Goal: Task Accomplishment & Management: Manage account settings

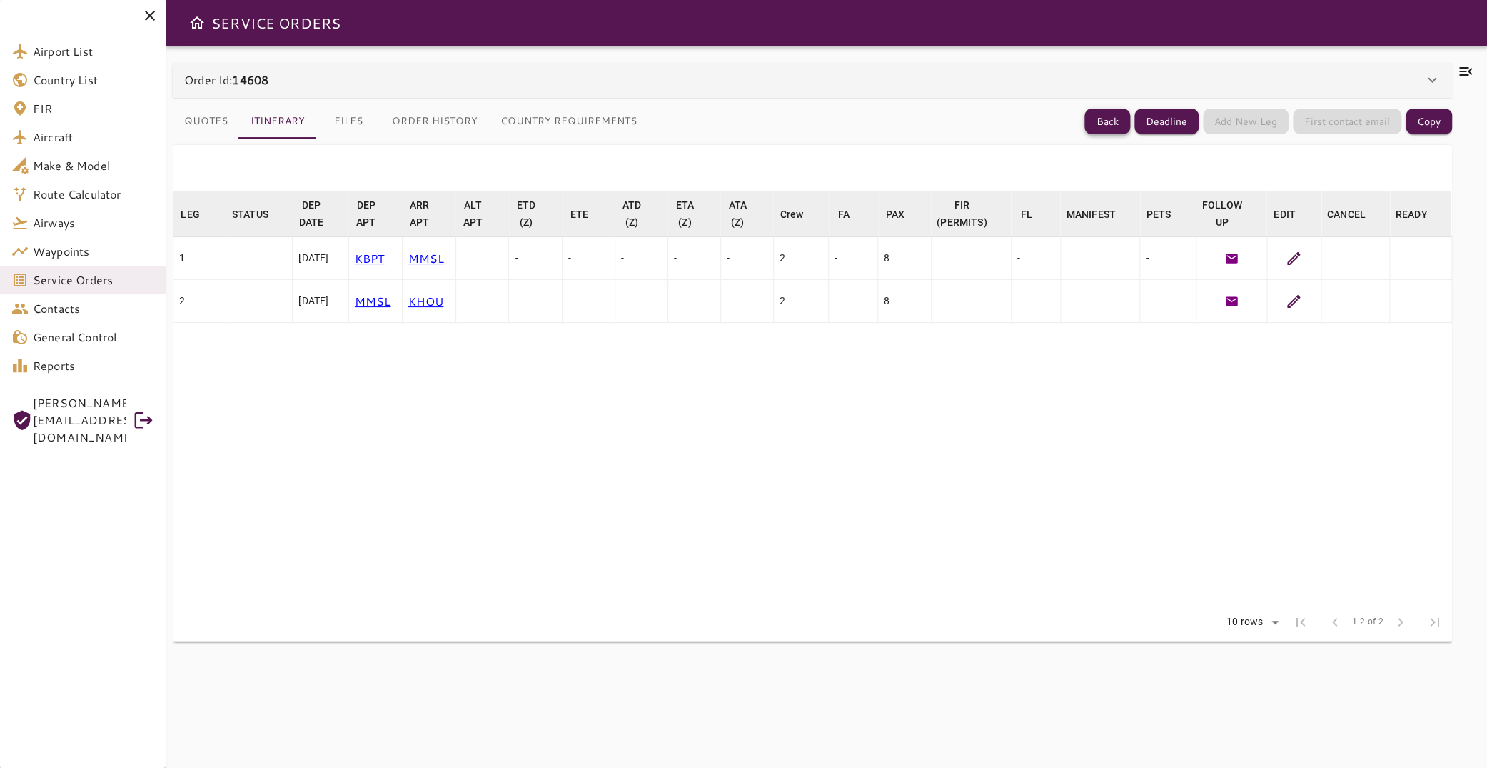
click at [1092, 117] on button "Back" at bounding box center [1108, 122] width 46 height 26
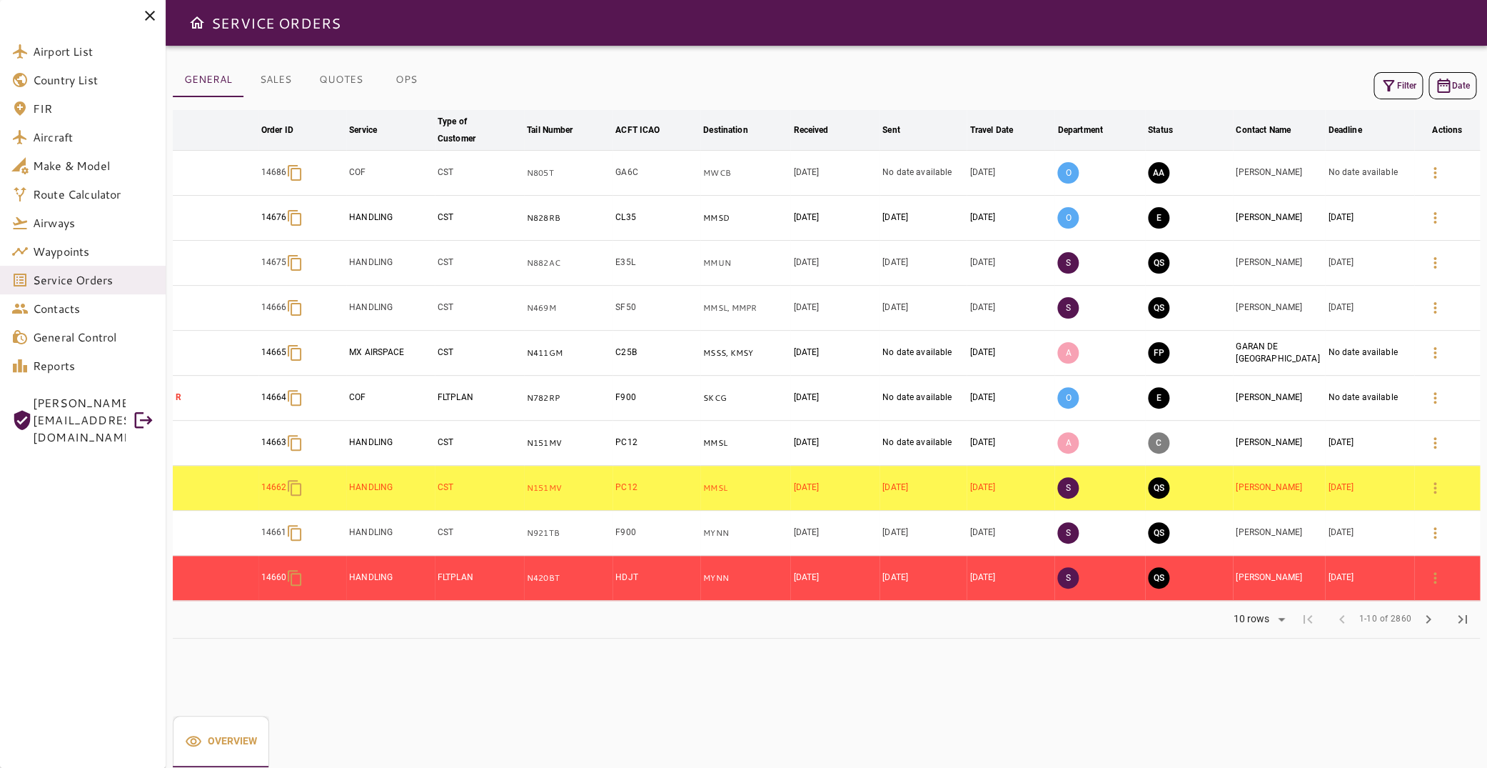
click at [1397, 88] on button "Filter" at bounding box center [1398, 85] width 49 height 27
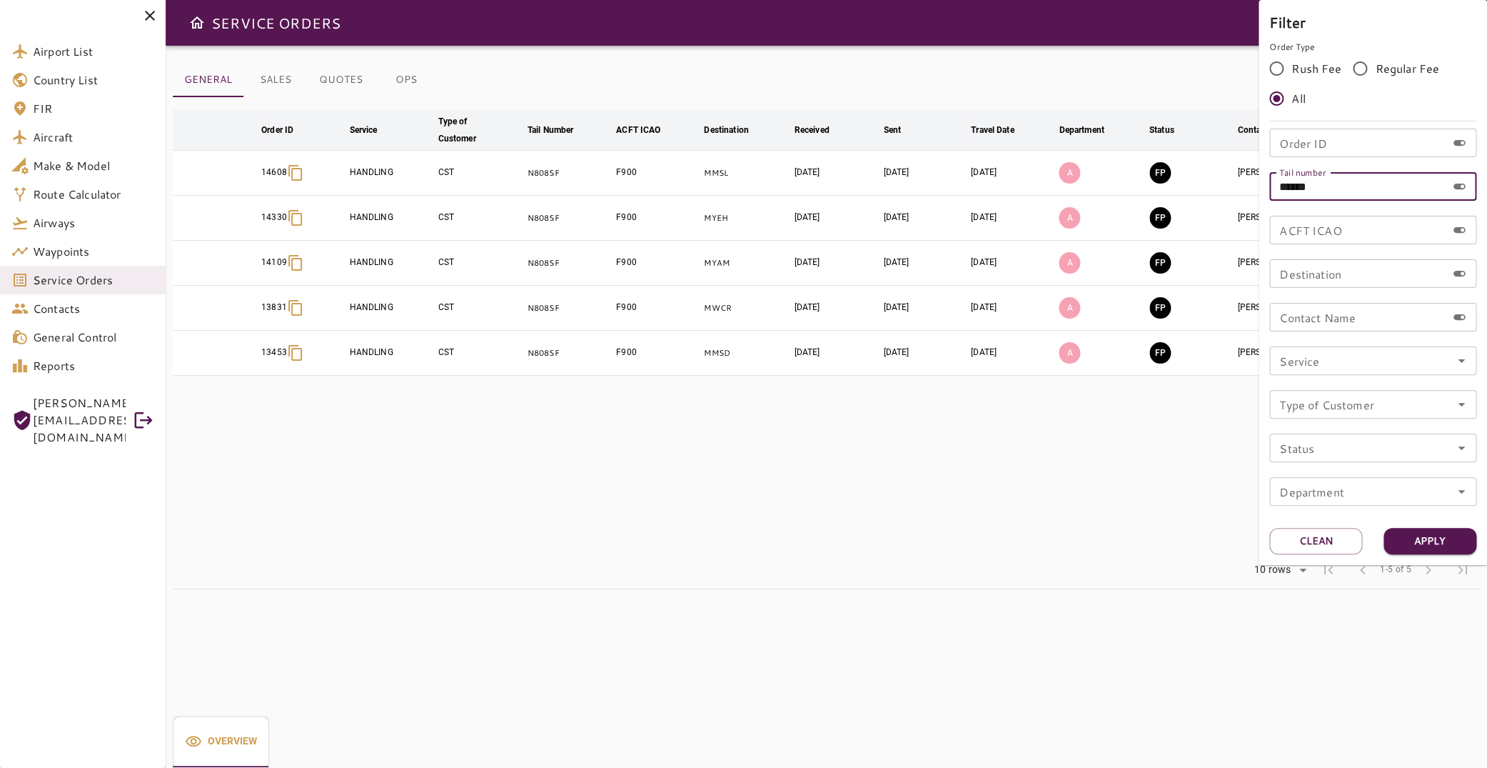
drag, startPoint x: 1359, startPoint y: 188, endPoint x: 1175, endPoint y: 178, distance: 183.8
click at [1270, 178] on input "******" at bounding box center [1358, 186] width 177 height 29
click at [1300, 181] on input "*" at bounding box center [1358, 186] width 177 height 29
type input "*****"
click at [1440, 536] on button "Apply" at bounding box center [1430, 541] width 93 height 26
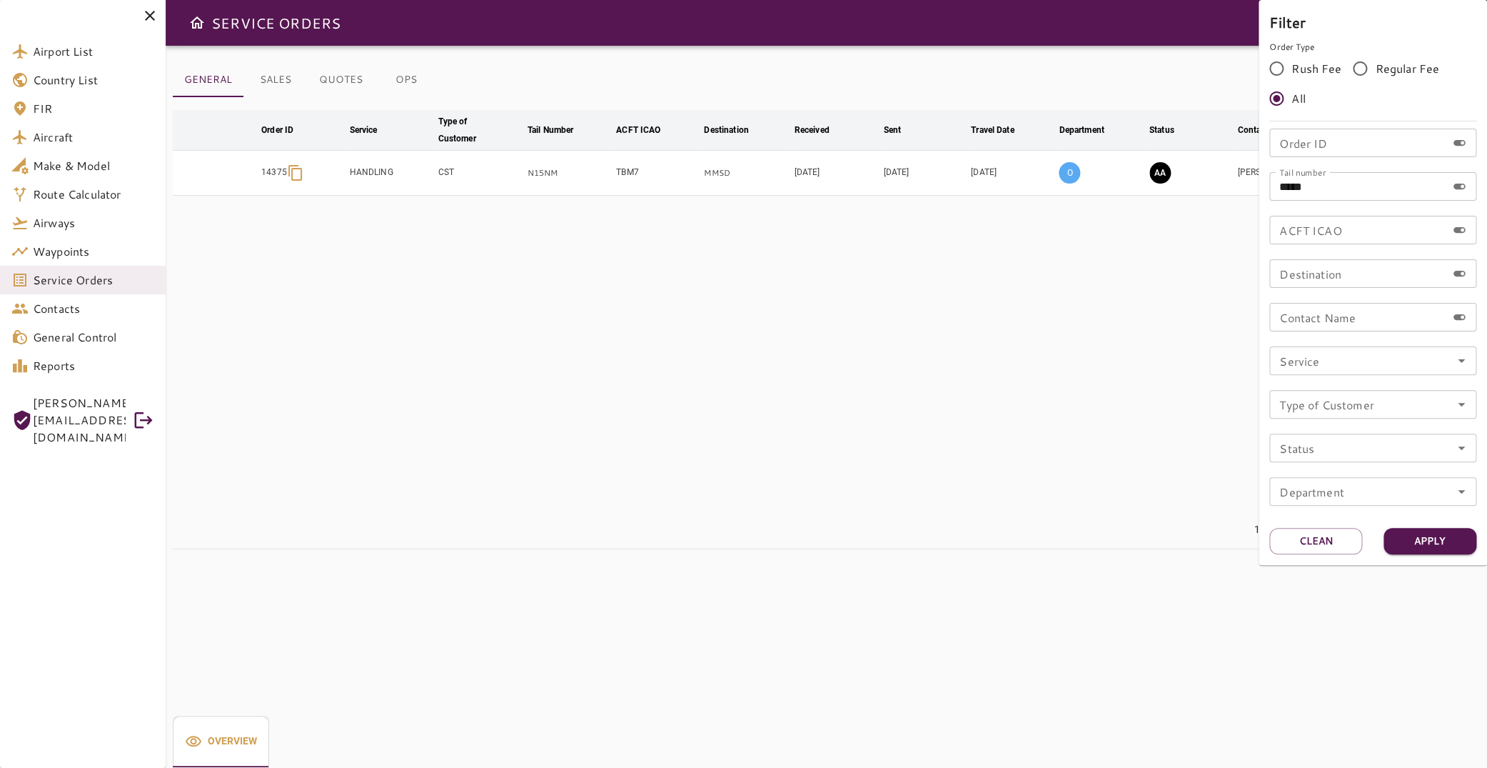
click at [807, 311] on div at bounding box center [743, 384] width 1487 height 768
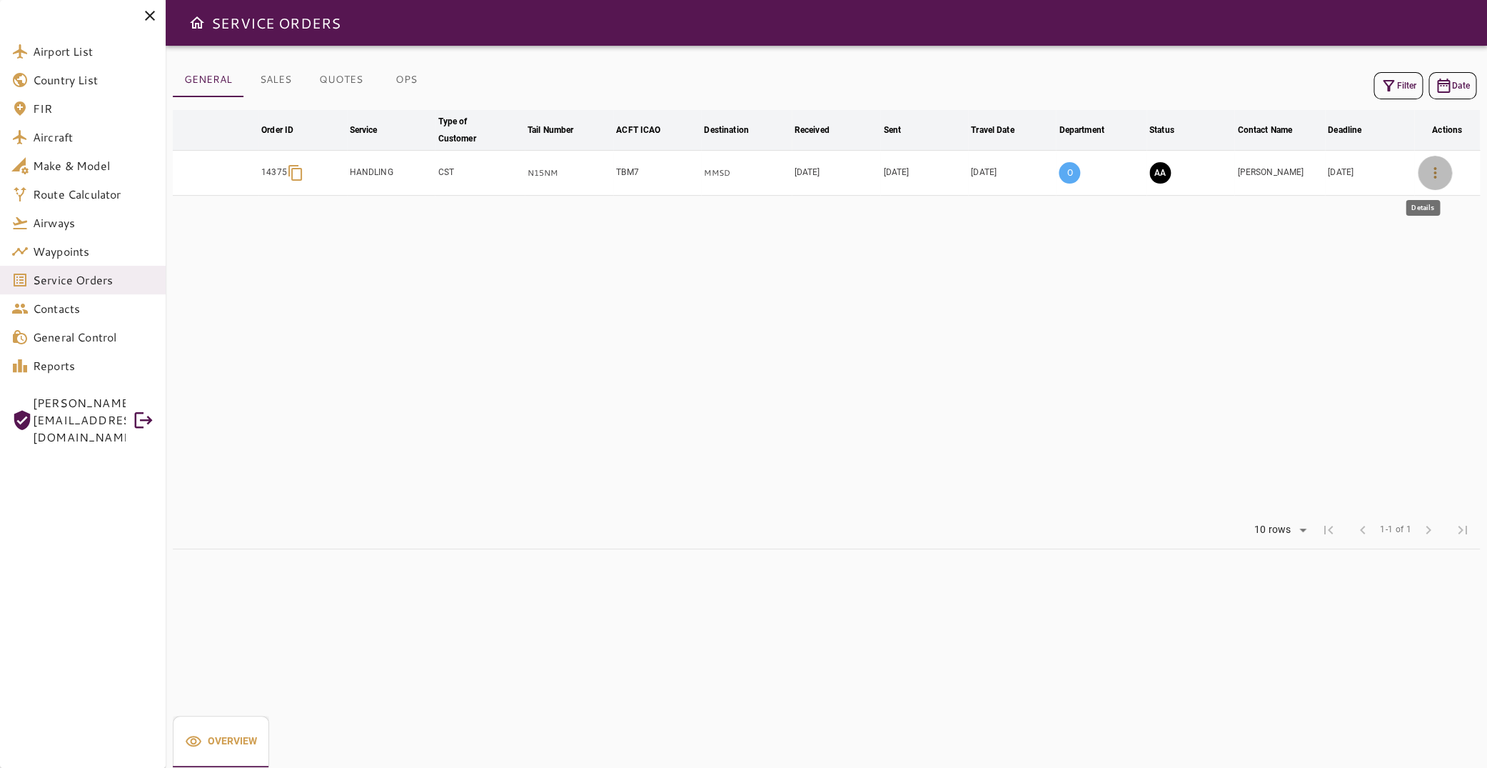
click at [1434, 177] on icon "button" at bounding box center [1435, 172] width 3 height 11
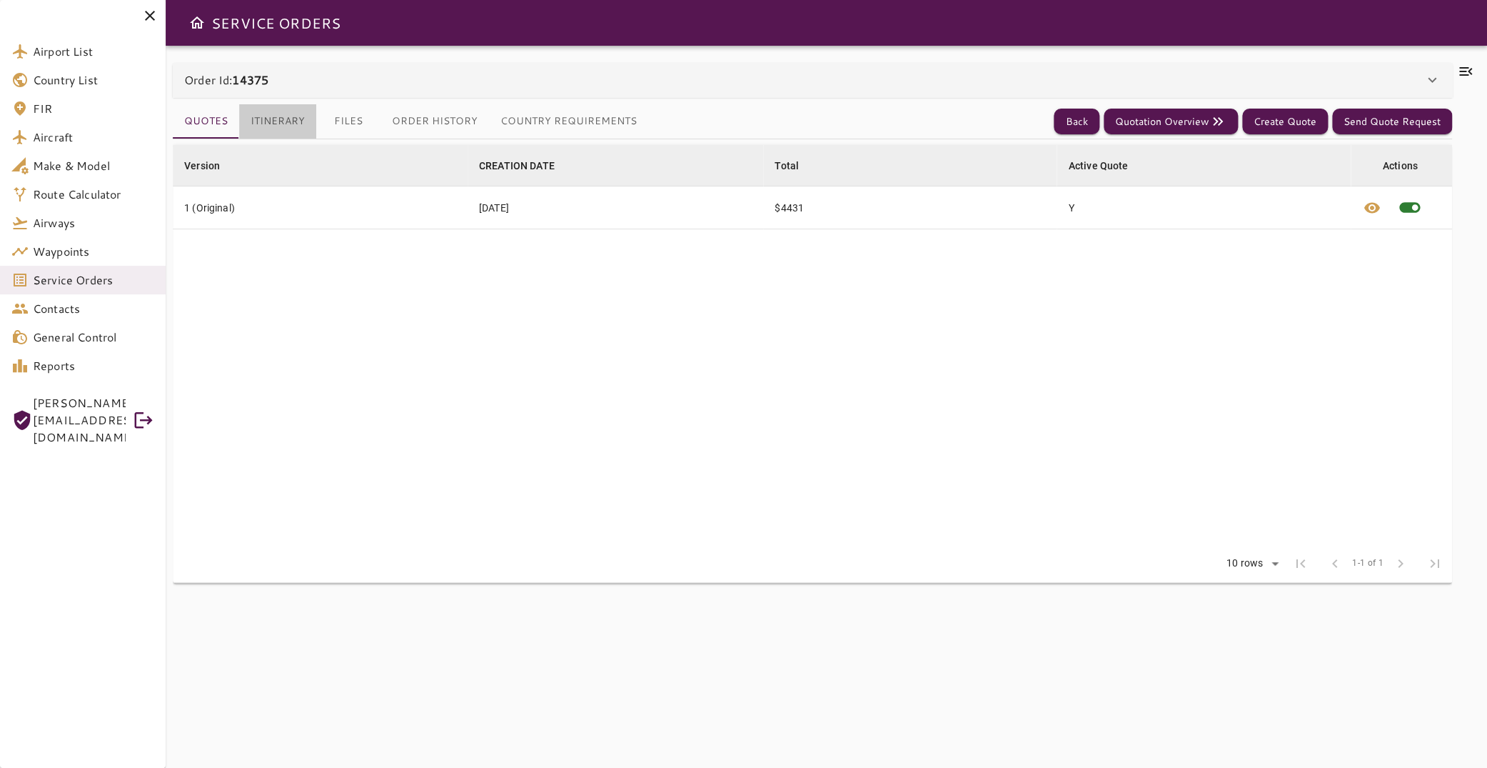
click at [284, 121] on button "Itinerary" at bounding box center [277, 121] width 77 height 34
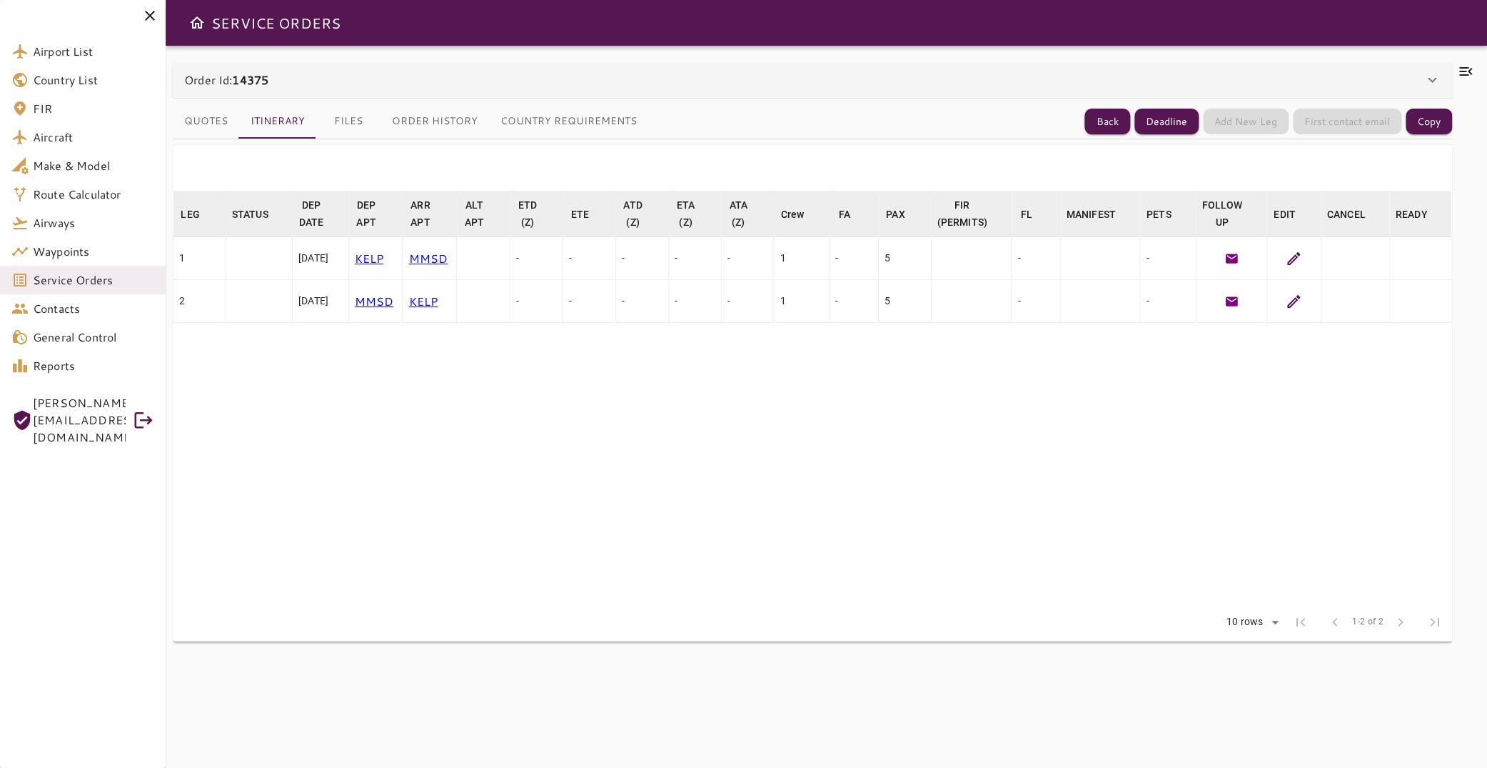
click at [1457, 66] on icon at bounding box center [1465, 71] width 17 height 17
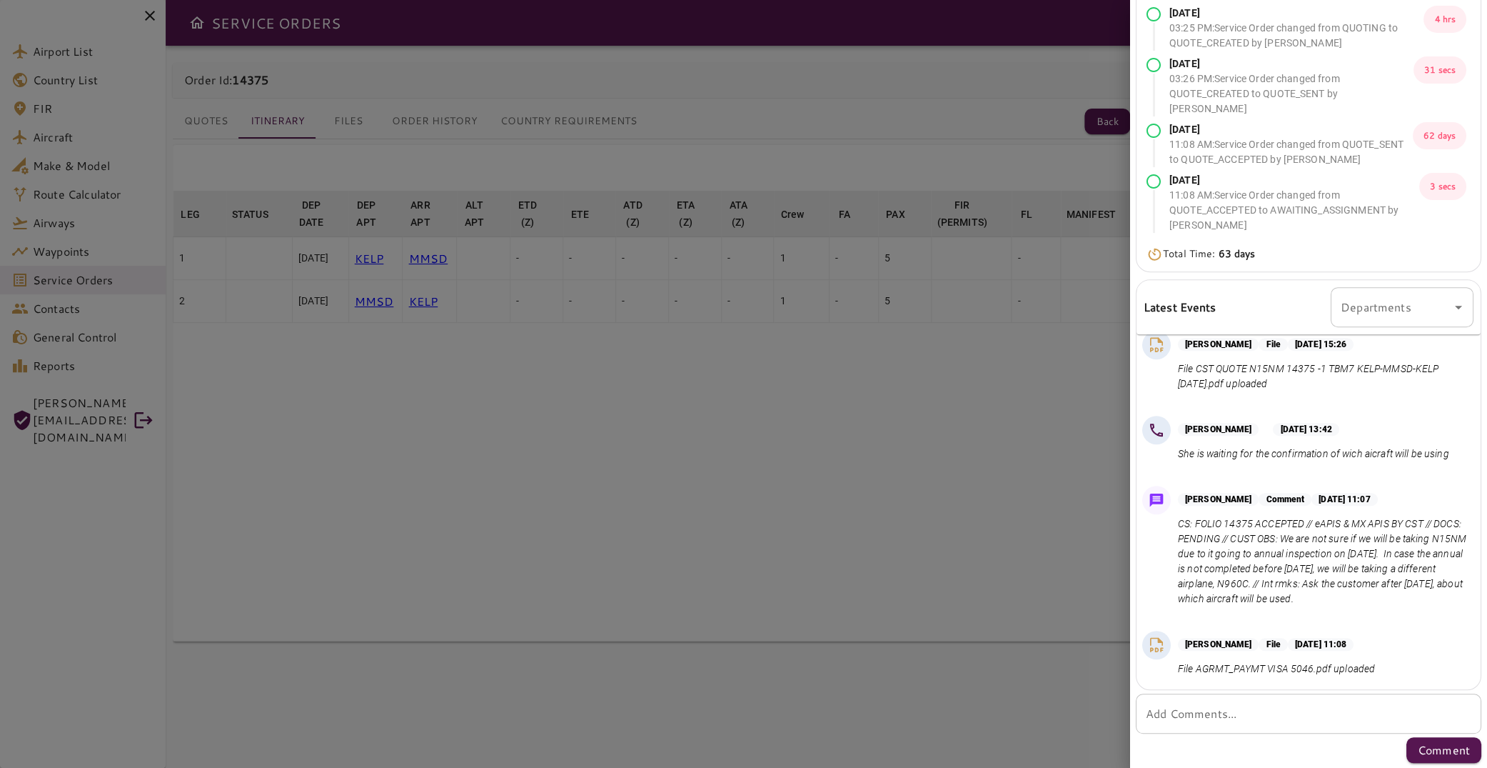
scroll to position [382, 0]
drag, startPoint x: 1316, startPoint y: 509, endPoint x: 1425, endPoint y: 508, distance: 108.5
click at [1425, 516] on p "CS: FOLIO 14375 ACCEPTED // eAPIS & MX APIS BY CST // DOCS: PENDING // CUST OBS…" at bounding box center [1323, 561] width 290 height 90
copy p "eAPIS & MX APIS BY CST"
click at [695, 307] on div at bounding box center [743, 384] width 1487 height 768
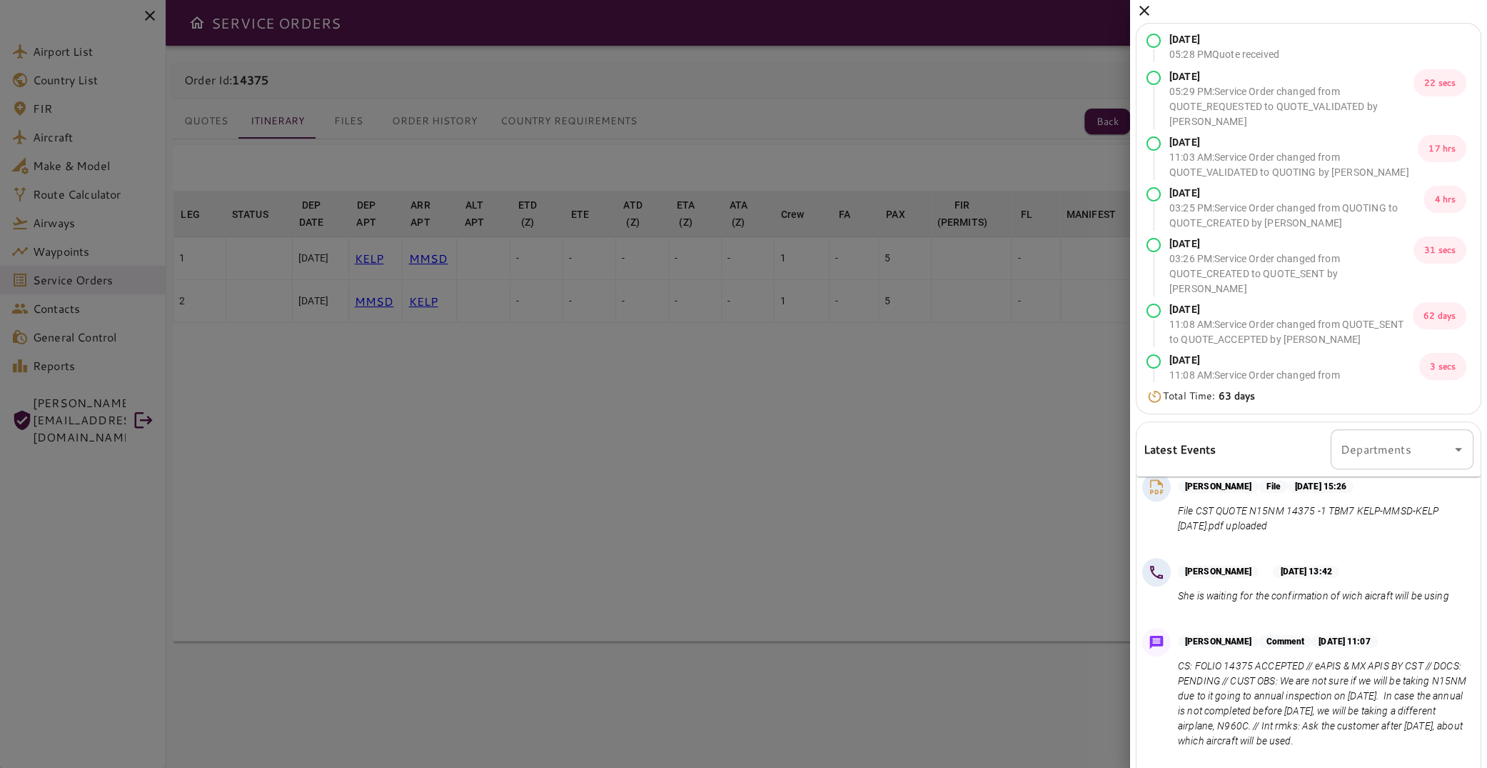
scroll to position [0, 0]
click at [1145, 16] on icon at bounding box center [1144, 14] width 17 height 17
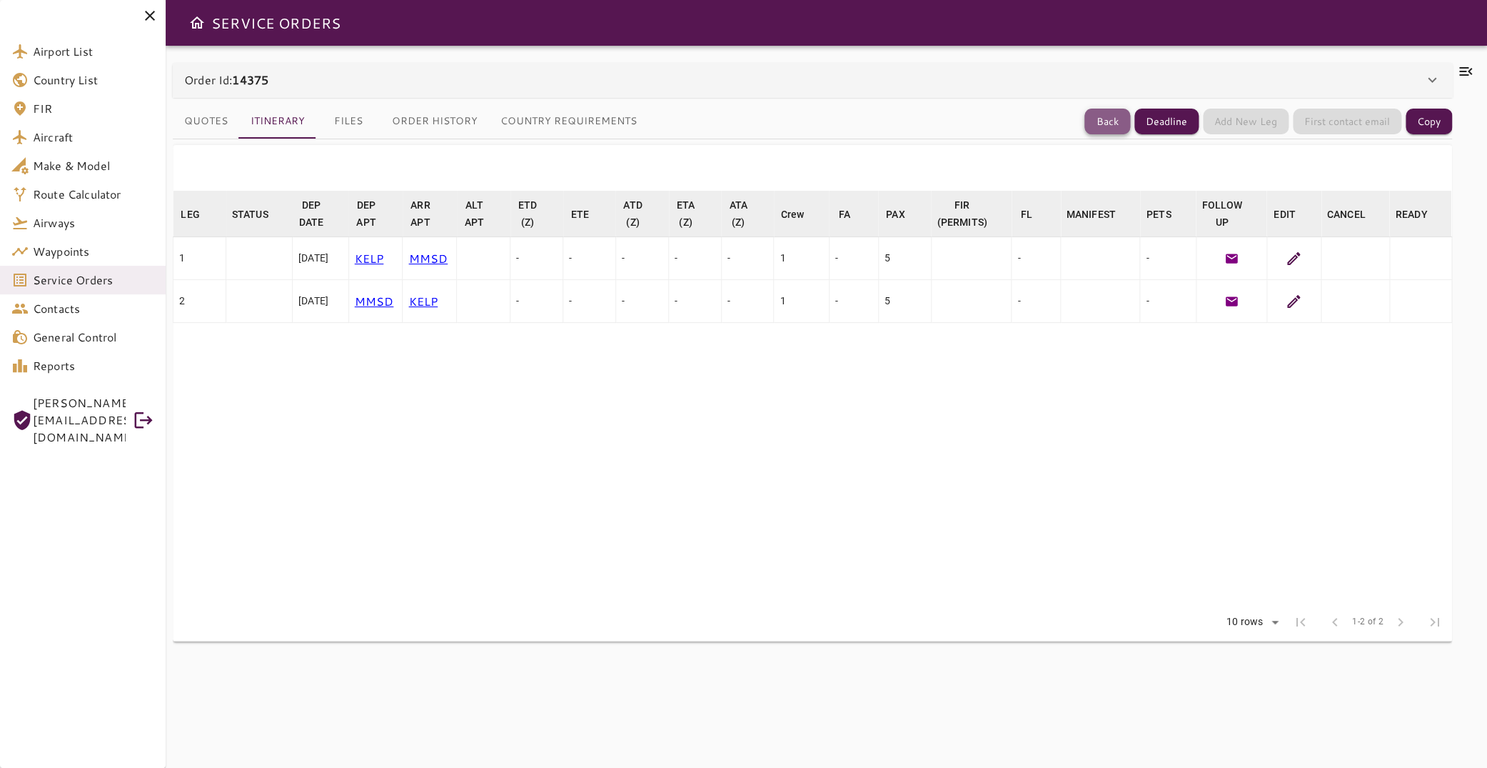
click at [1095, 126] on button "Back" at bounding box center [1108, 122] width 46 height 26
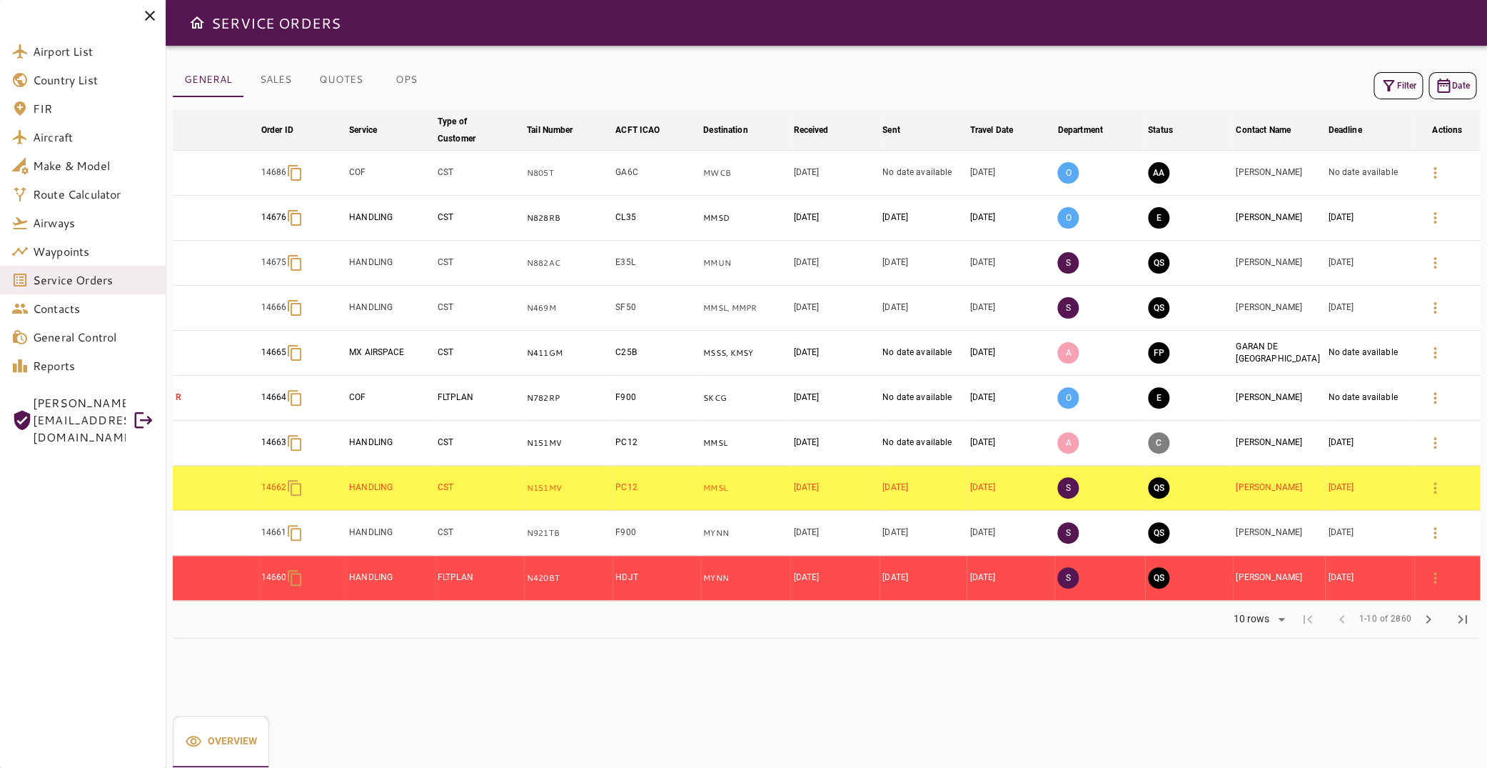
click at [1407, 84] on button "Filter" at bounding box center [1398, 85] width 49 height 27
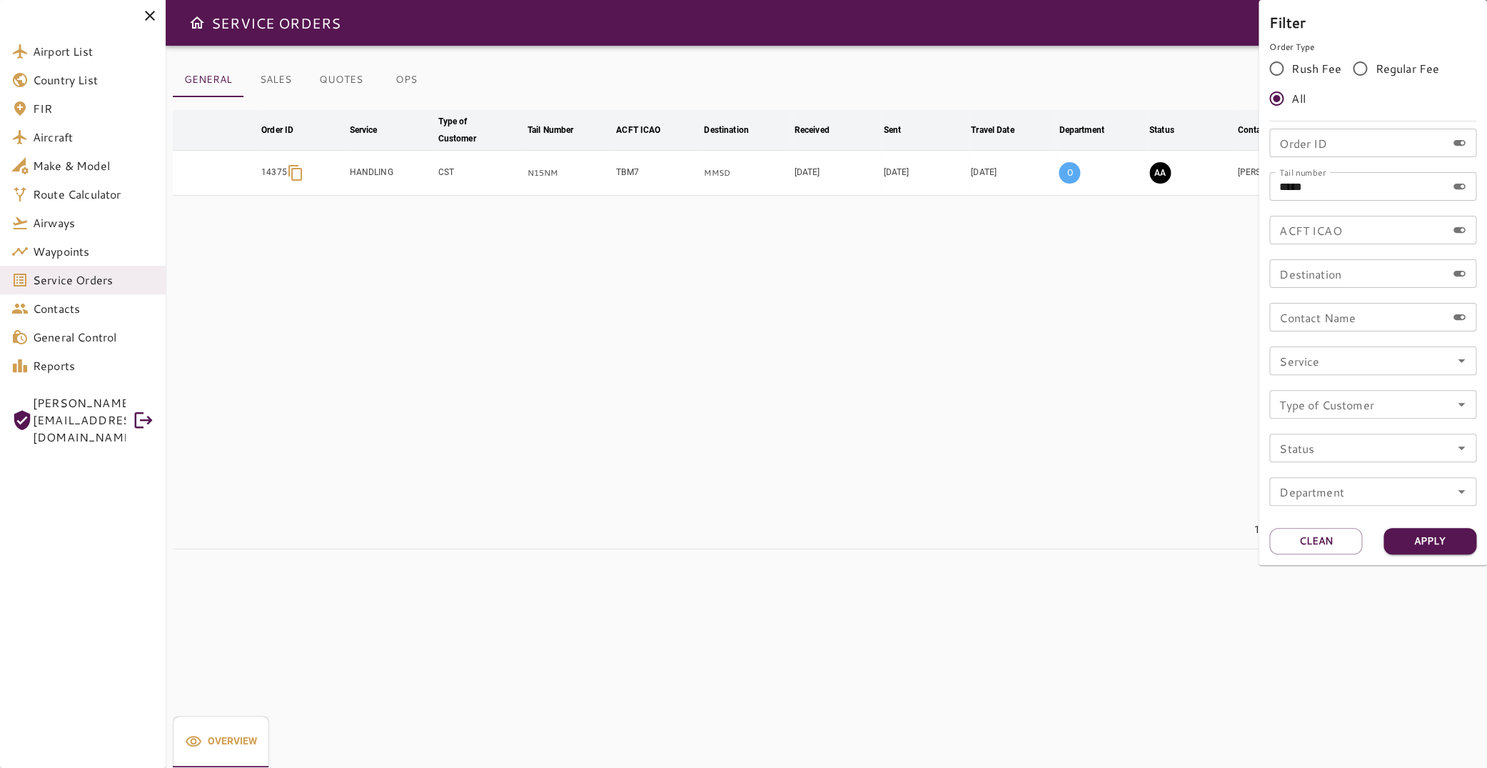
click at [984, 421] on div at bounding box center [743, 384] width 1487 height 768
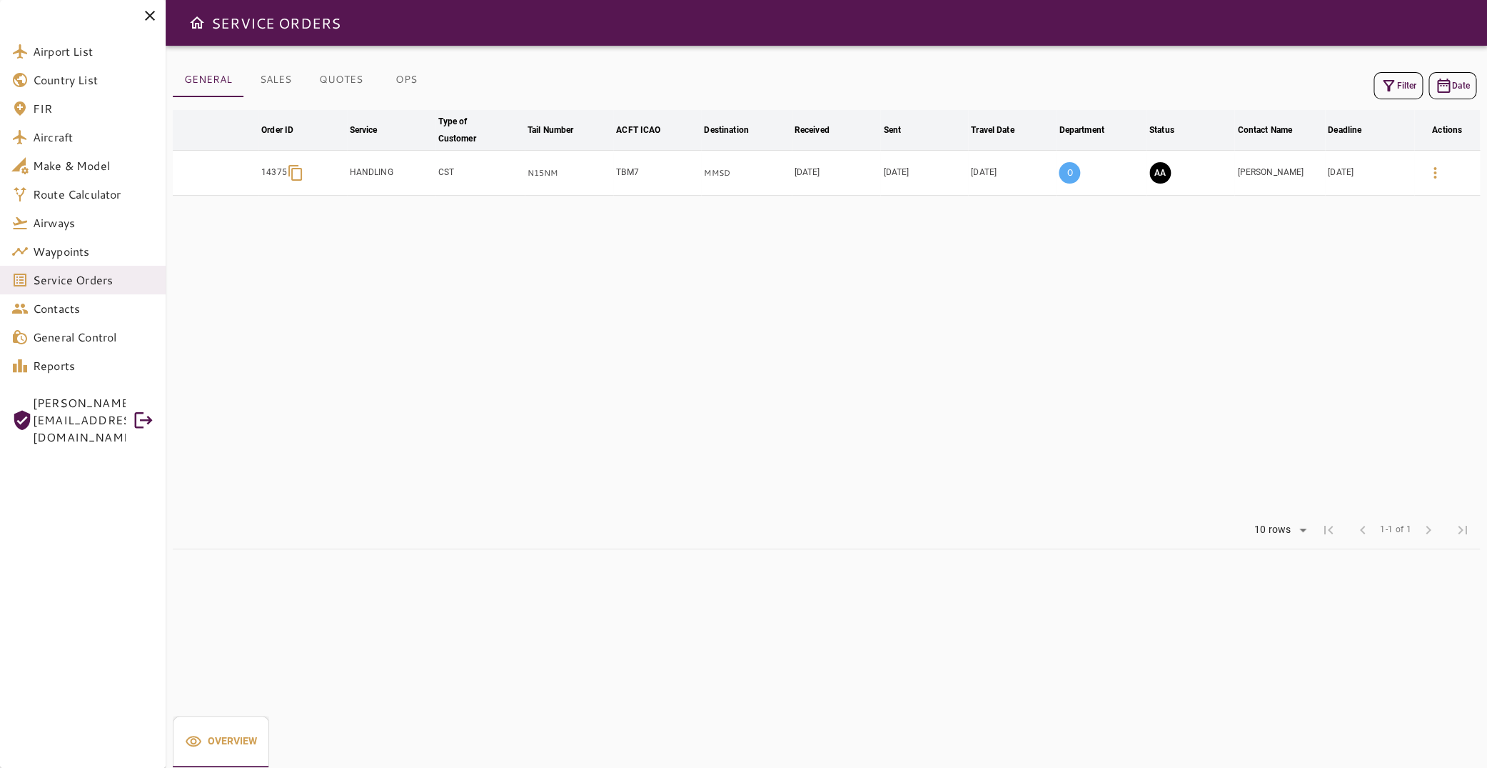
click at [1150, 171] on button "AA" at bounding box center [1160, 172] width 21 height 21
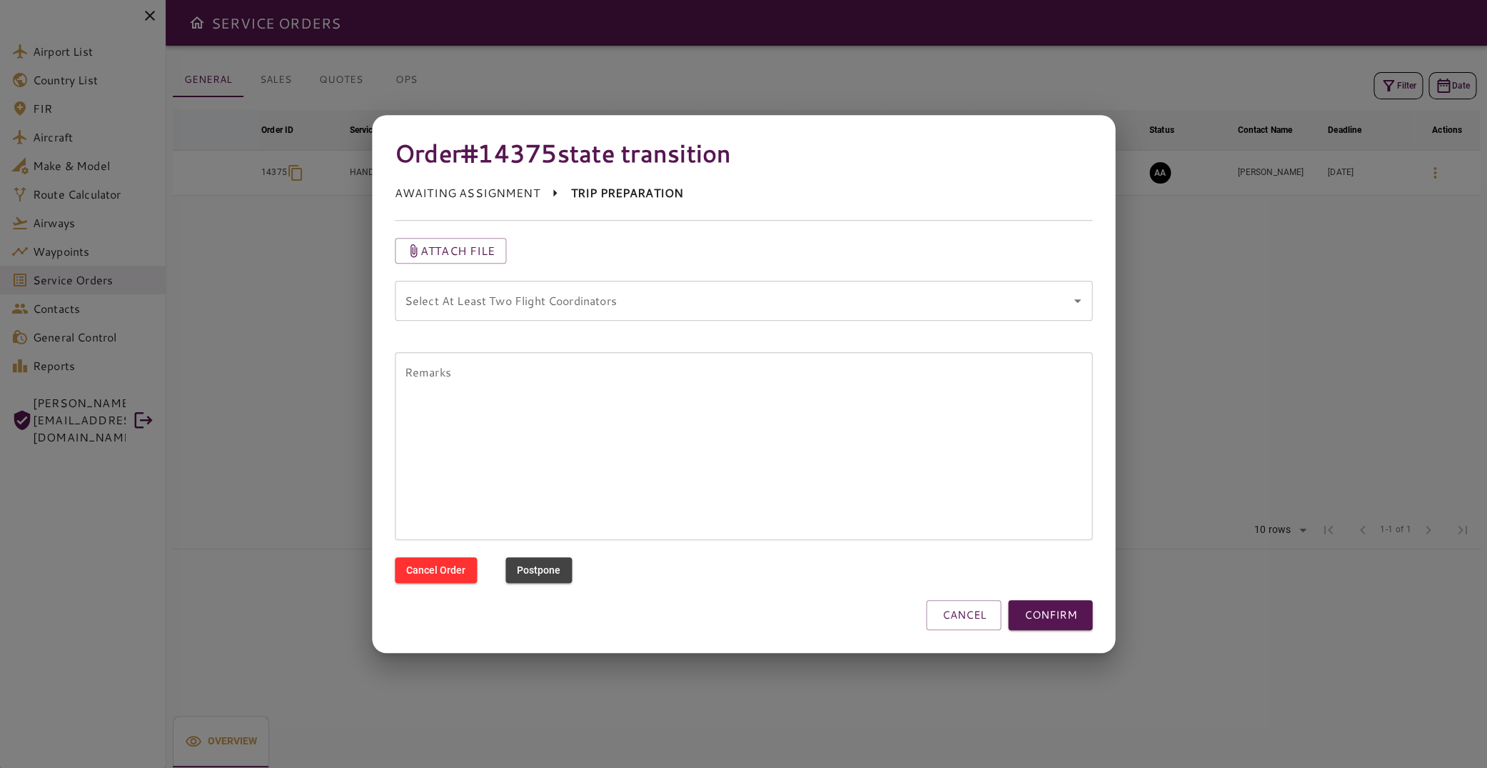
click at [948, 618] on button "CANCEL" at bounding box center [963, 615] width 75 height 30
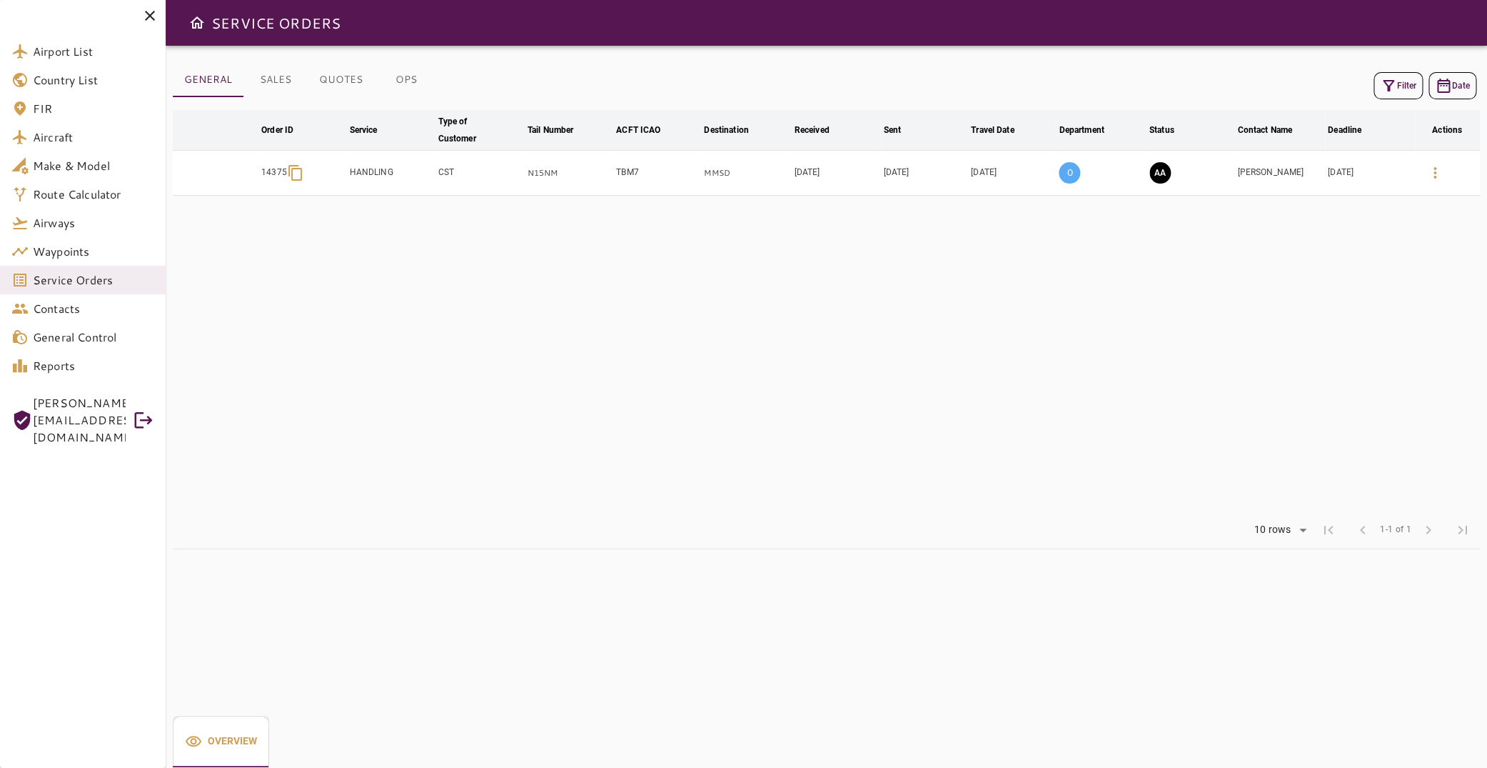
click at [1155, 177] on button "AA" at bounding box center [1160, 172] width 21 height 21
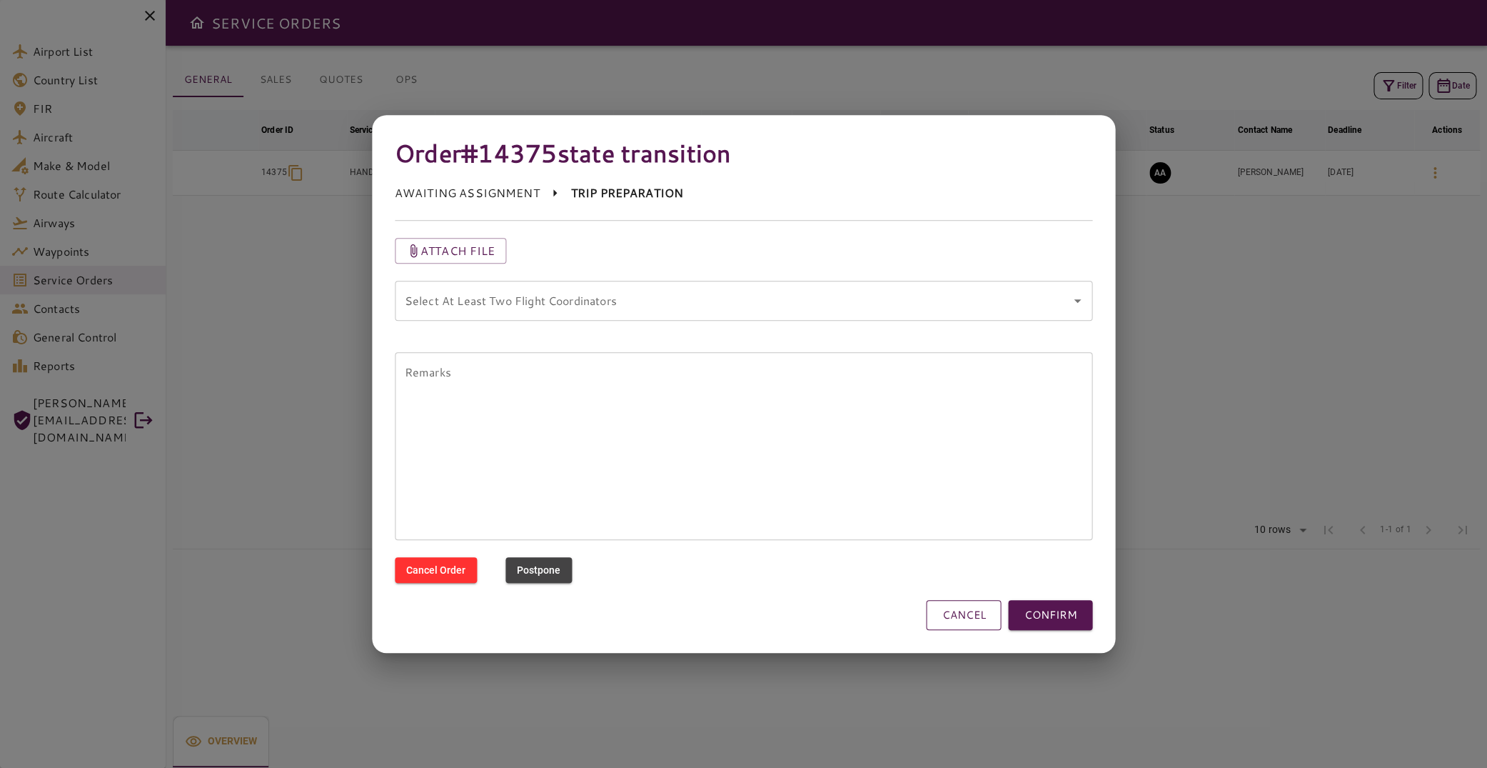
click at [968, 613] on button "CANCEL" at bounding box center [963, 615] width 75 height 30
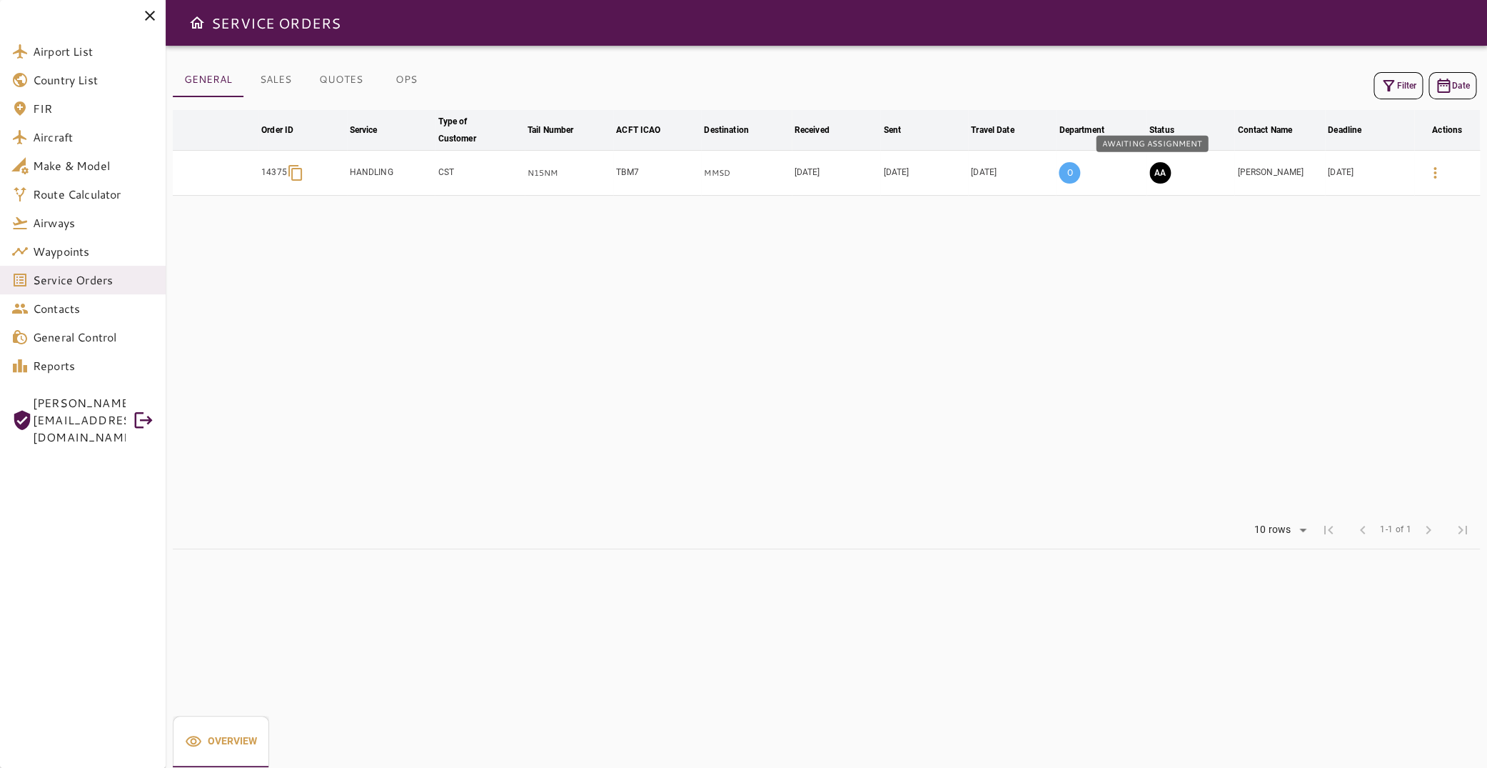
click at [1155, 170] on button "AA" at bounding box center [1160, 172] width 21 height 21
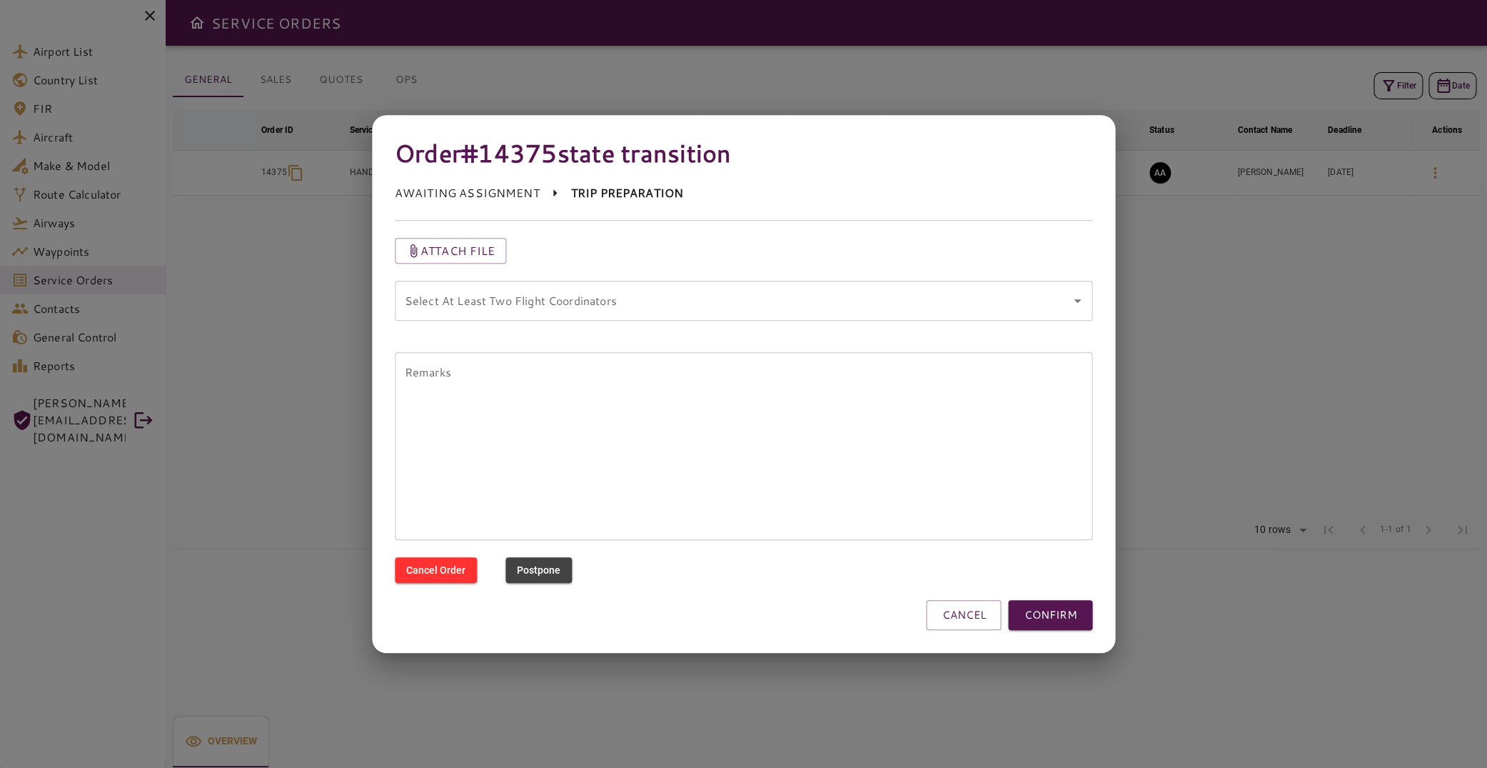
click at [968, 298] on coordinators "Select At Least Two Flight Coordinators" at bounding box center [733, 300] width 664 height 27
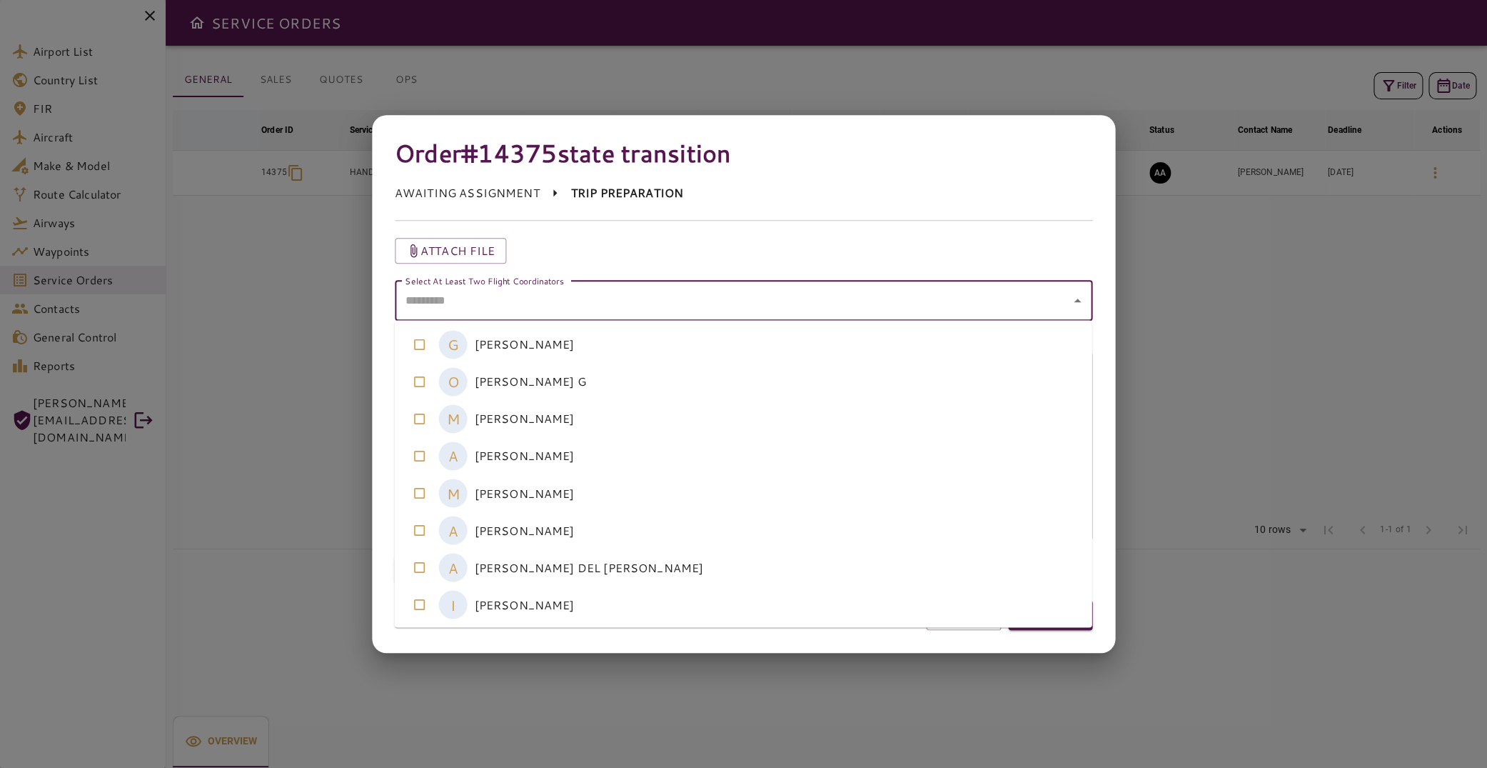
click at [629, 530] on coordinators-option-5 "A [PERSON_NAME]" at bounding box center [744, 529] width 698 height 37
click at [634, 496] on coordinators-option-4 "M [PERSON_NAME]" at bounding box center [744, 492] width 698 height 37
click at [895, 228] on div "Attach file" at bounding box center [735, 242] width 715 height 43
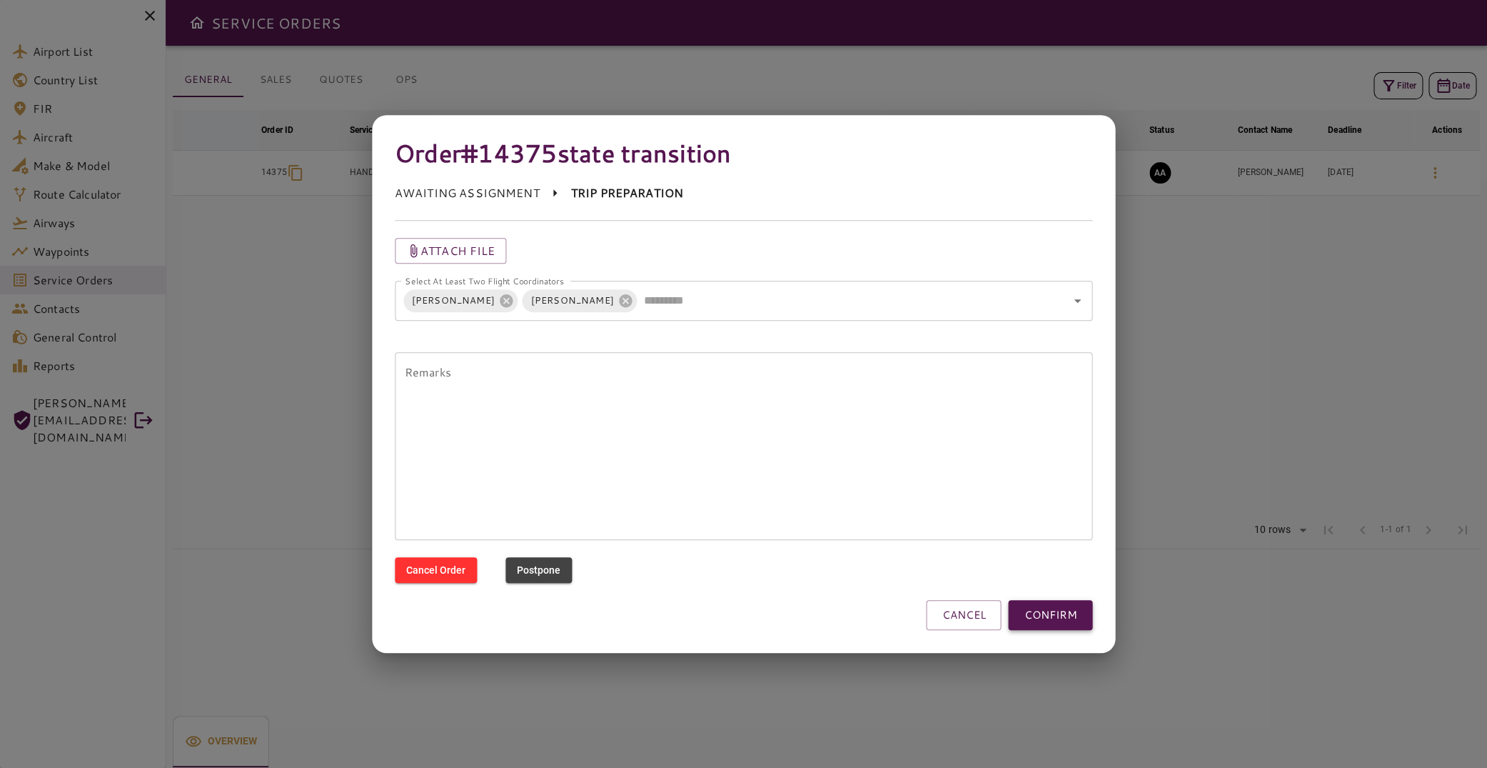
click at [1048, 620] on button "CONFIRM" at bounding box center [1050, 615] width 84 height 30
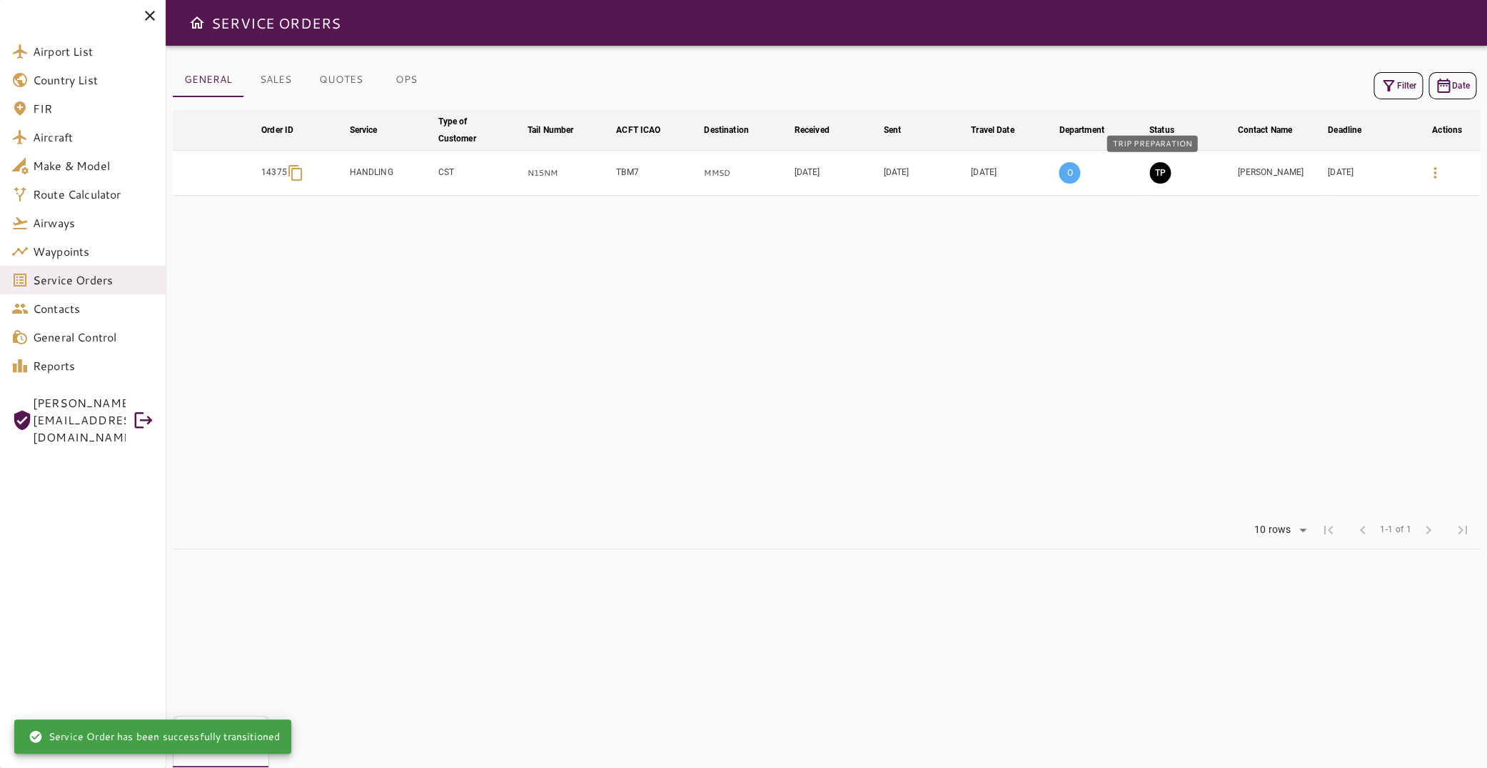
click at [1152, 169] on button "TP" at bounding box center [1160, 172] width 21 height 21
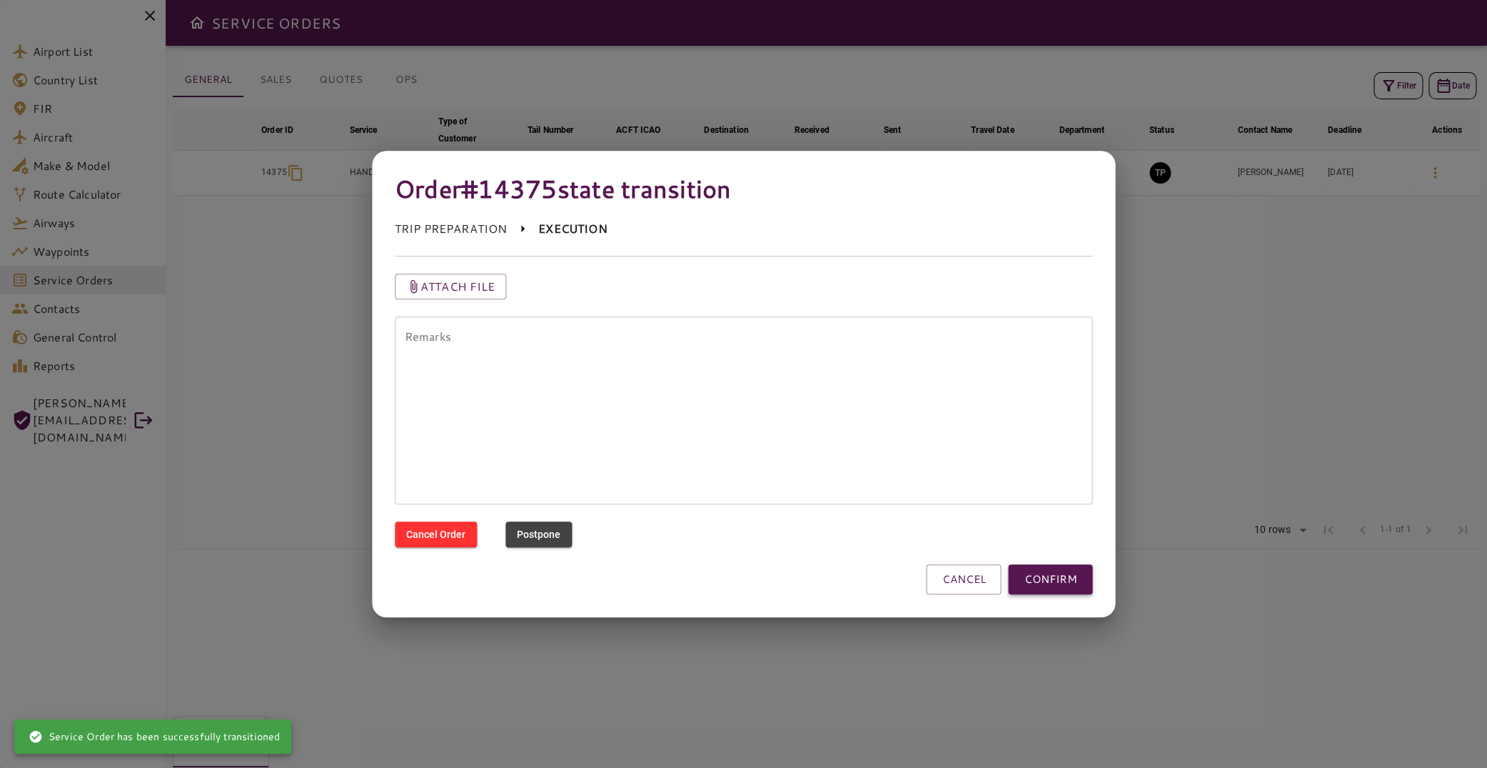
click at [1078, 574] on button "CONFIRM" at bounding box center [1050, 579] width 84 height 30
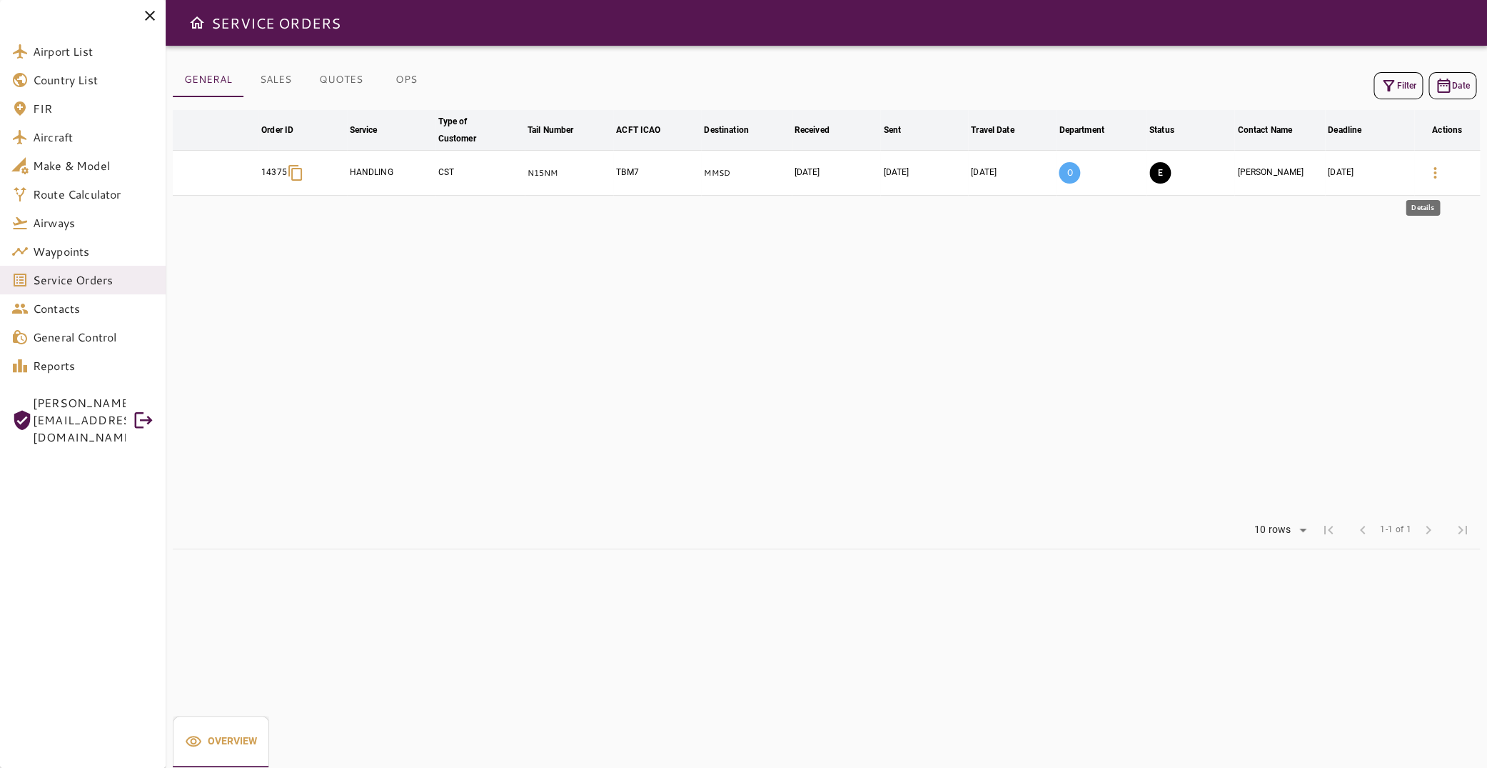
click at [1427, 170] on icon "button" at bounding box center [1435, 172] width 17 height 17
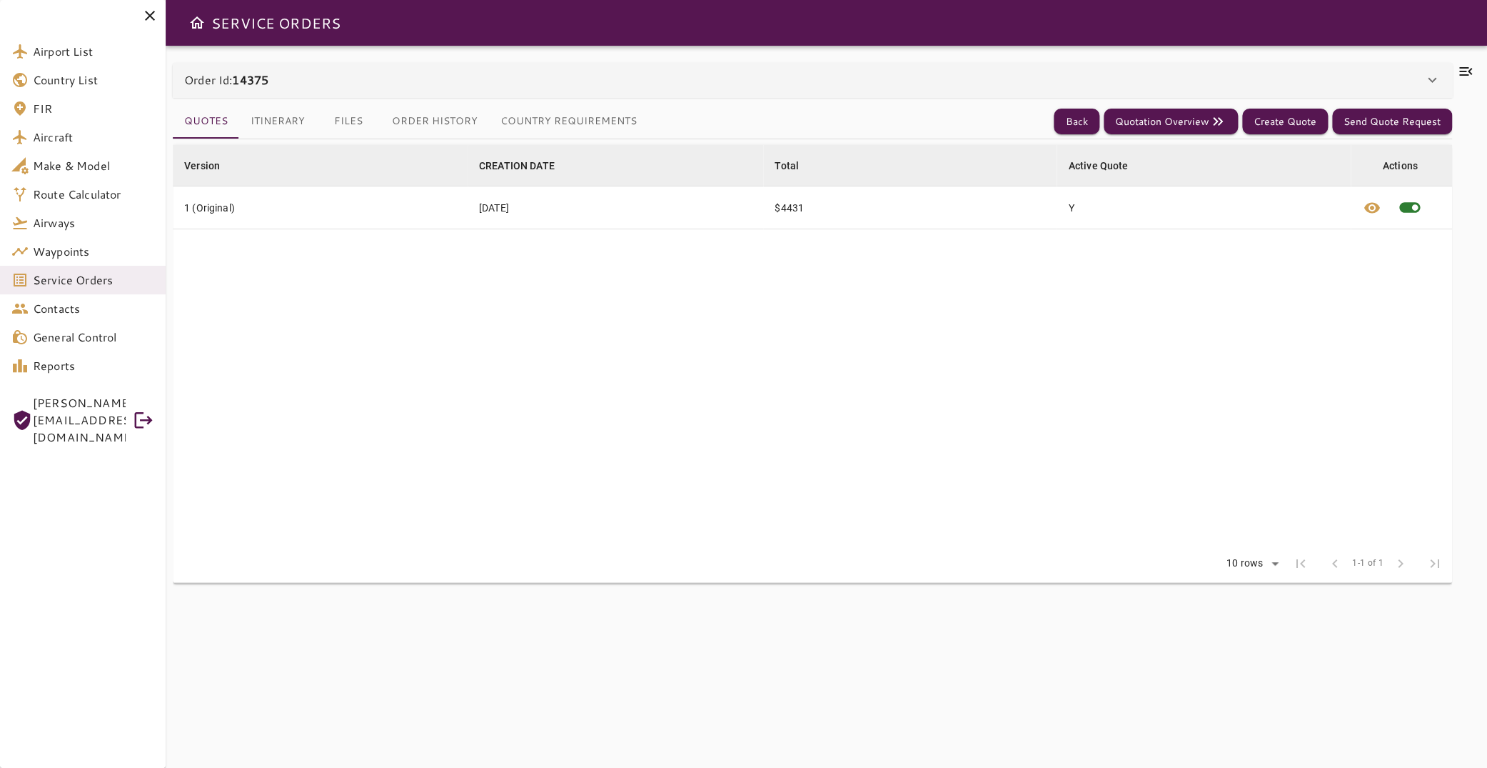
click at [291, 126] on button "Itinerary" at bounding box center [277, 121] width 77 height 34
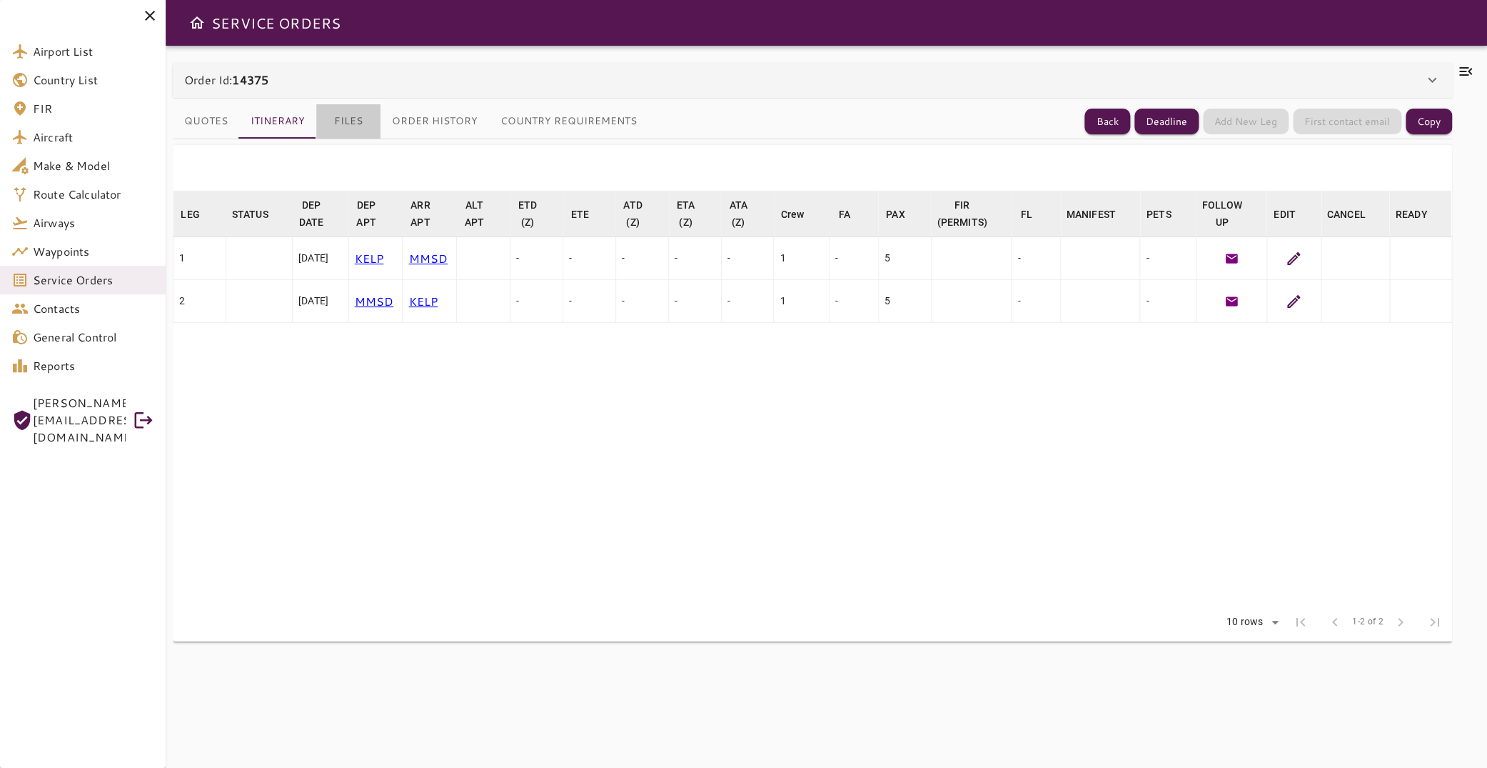
click at [346, 119] on button "Files" at bounding box center [348, 121] width 64 height 34
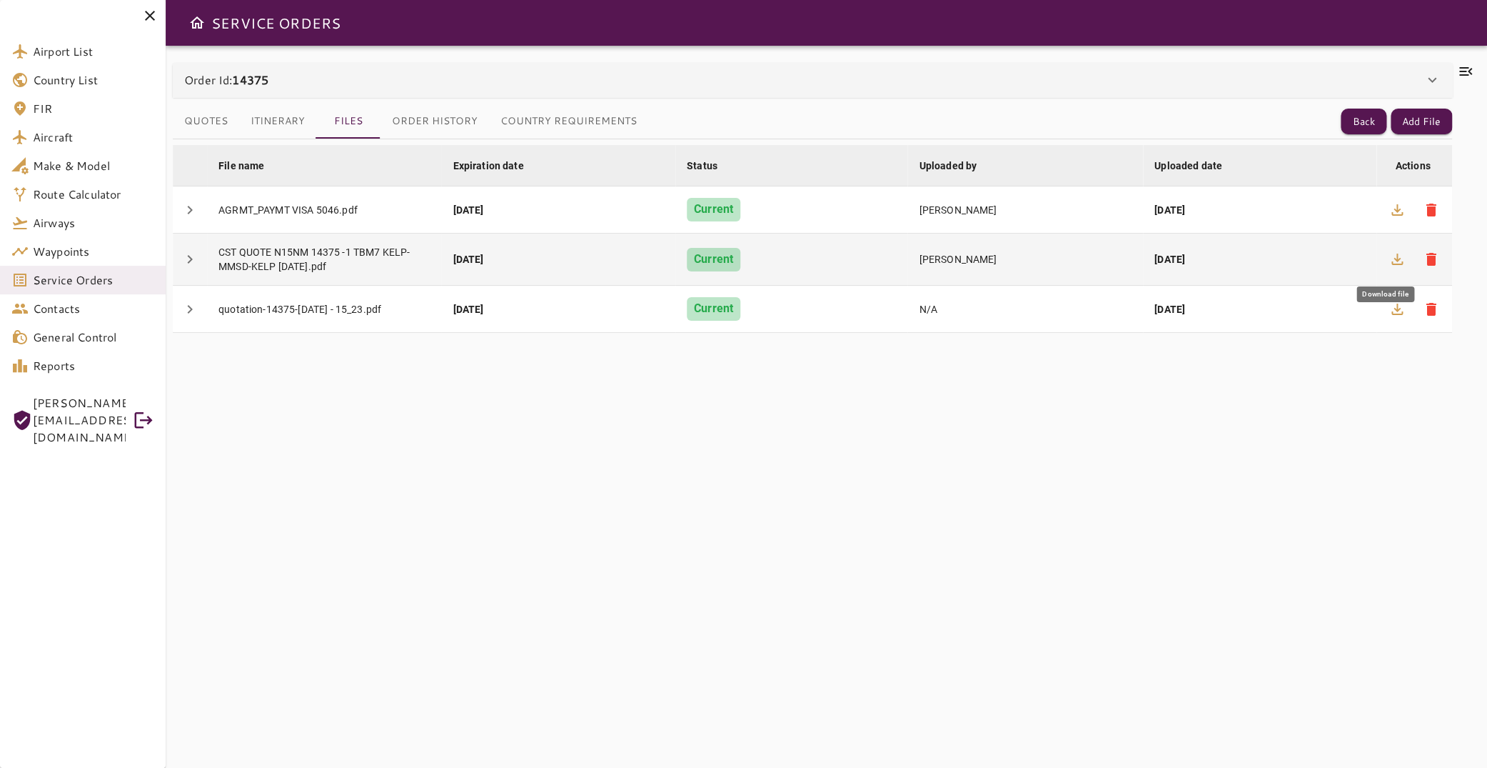
click at [1389, 258] on icon "button" at bounding box center [1397, 259] width 17 height 17
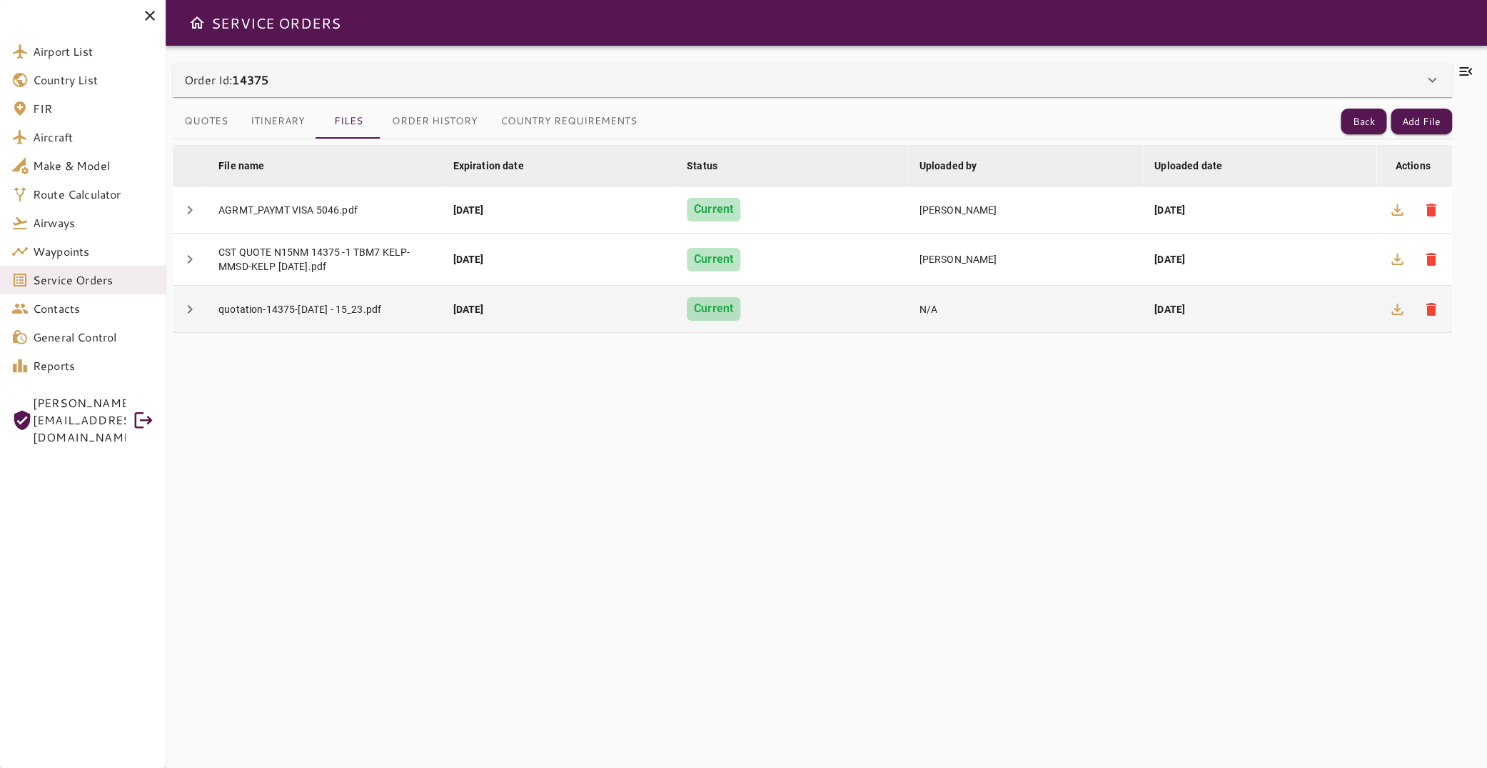
click at [1389, 312] on icon "button" at bounding box center [1397, 309] width 17 height 17
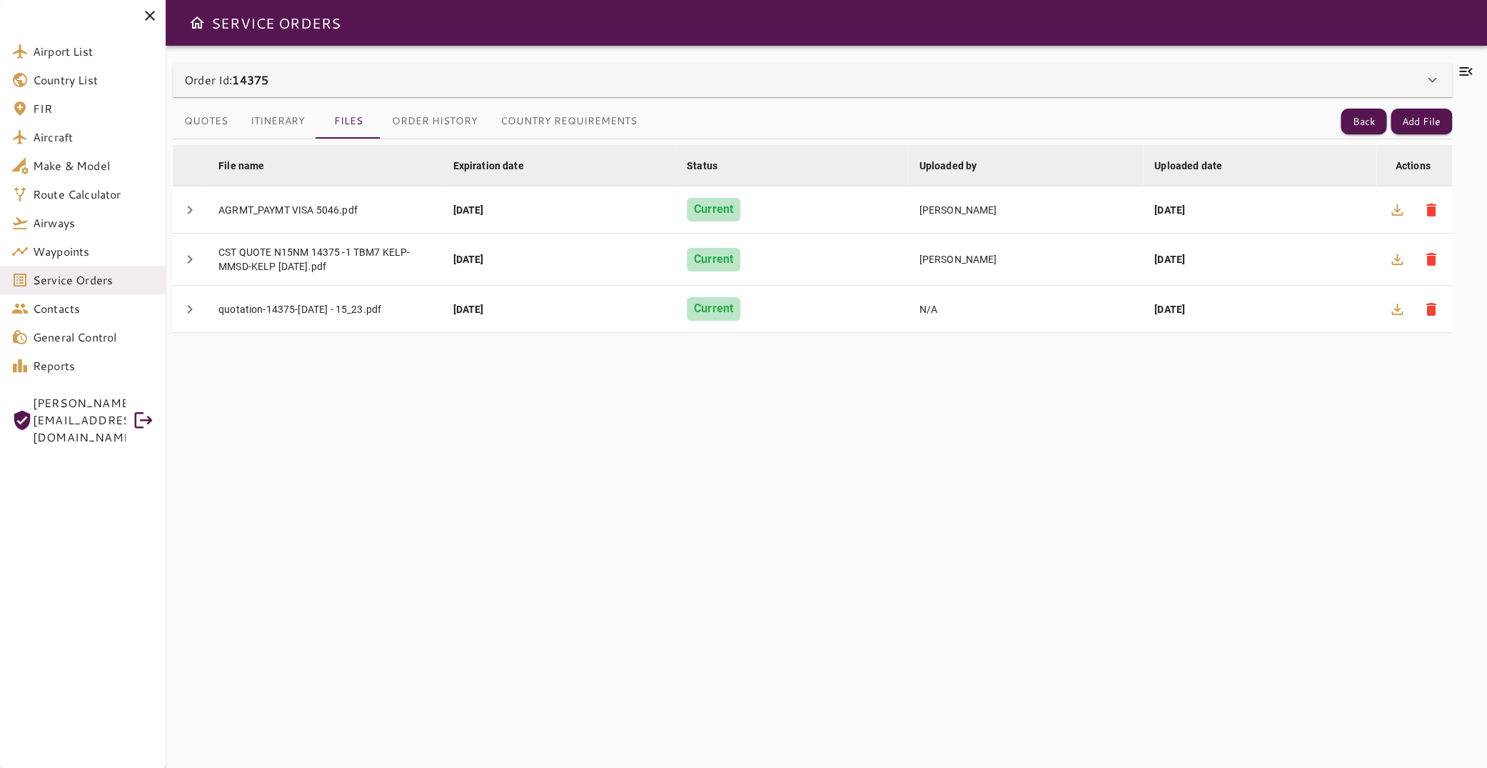
click at [290, 116] on button "Itinerary" at bounding box center [277, 121] width 77 height 34
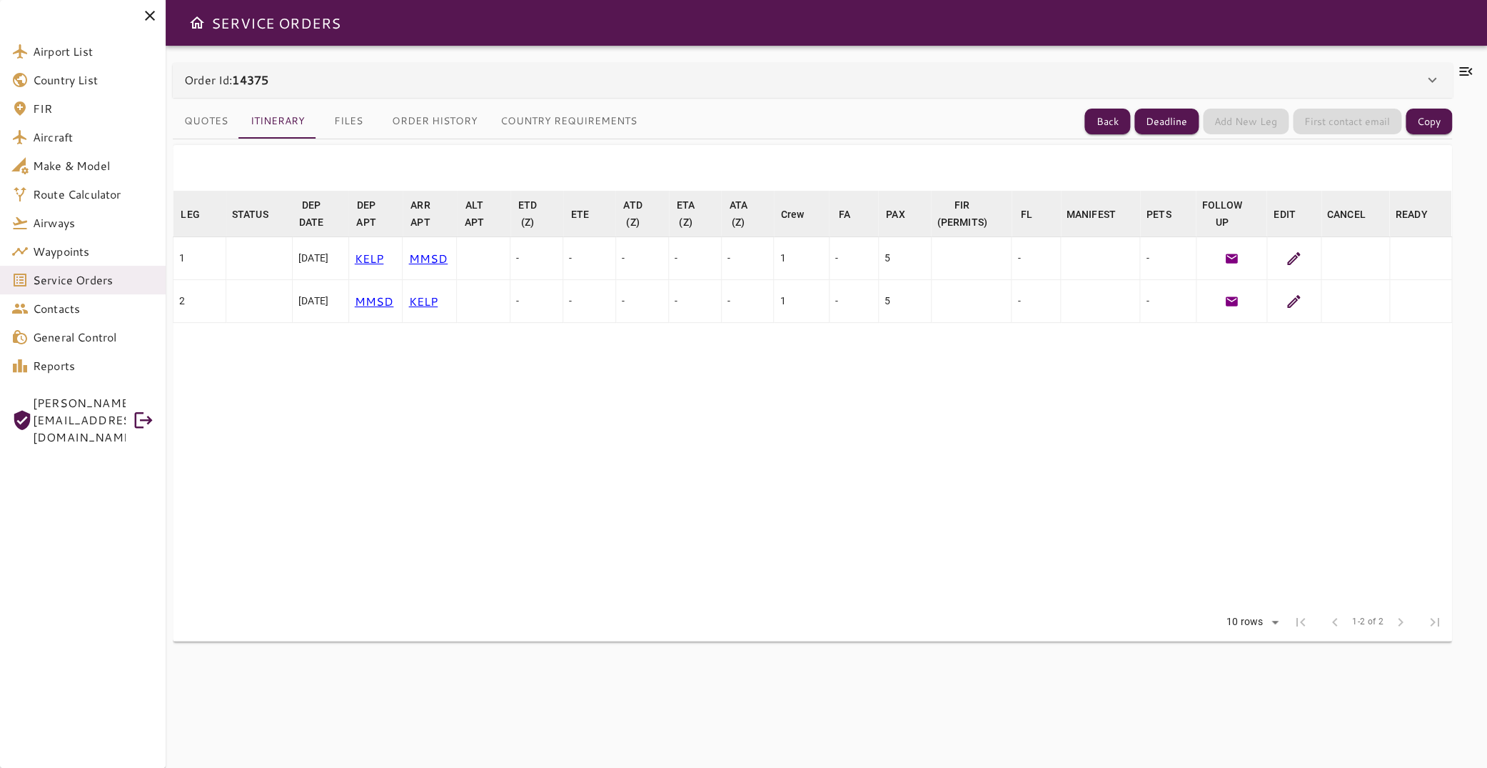
click at [1457, 66] on icon at bounding box center [1465, 71] width 17 height 17
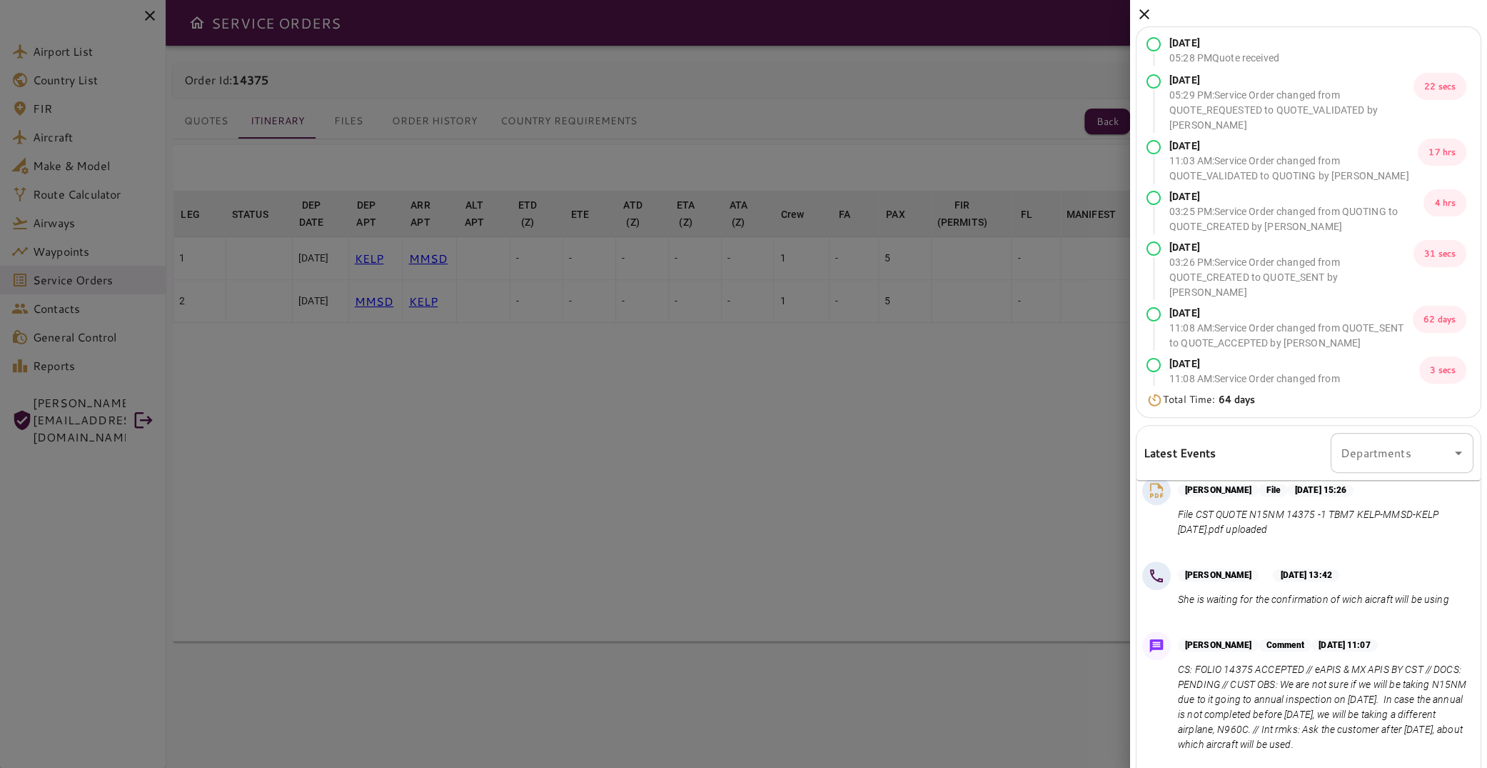
scroll to position [146, 0]
